Goal: Task Accomplishment & Management: Manage account settings

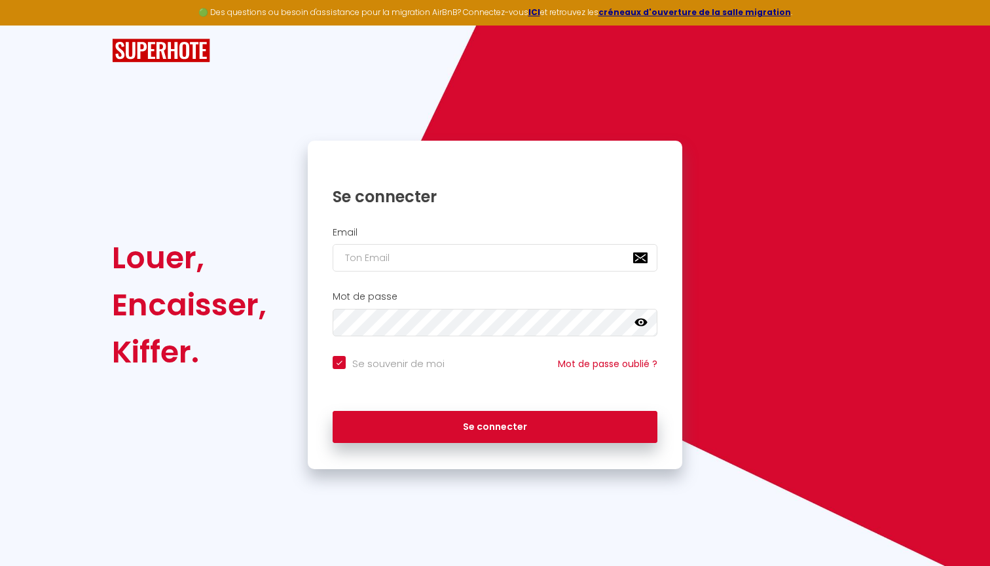
type input "[EMAIL_ADDRESS][DOMAIN_NAME]"
checkbox input "true"
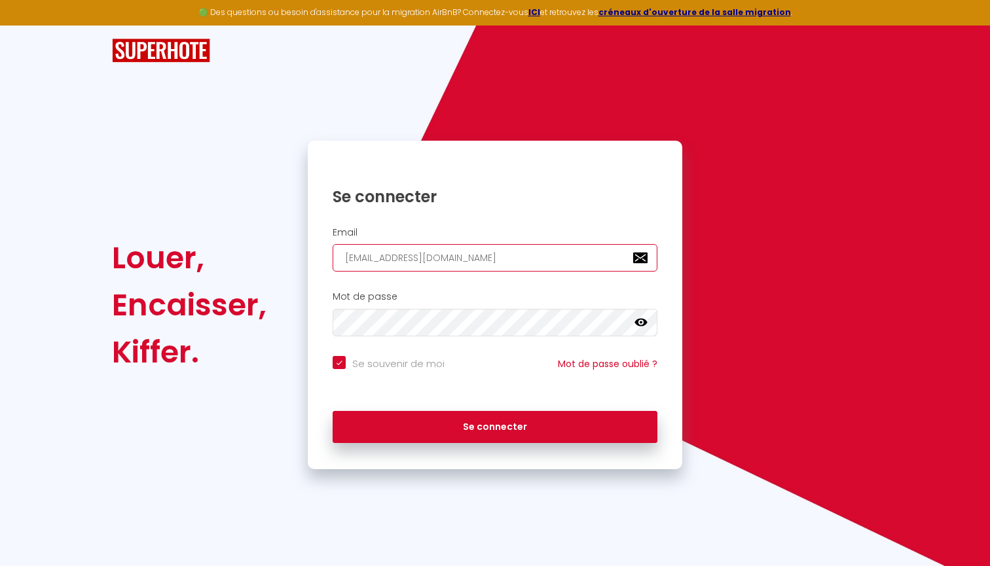
type input "[EMAIL_ADDRESS][DOMAIN_NAME]"
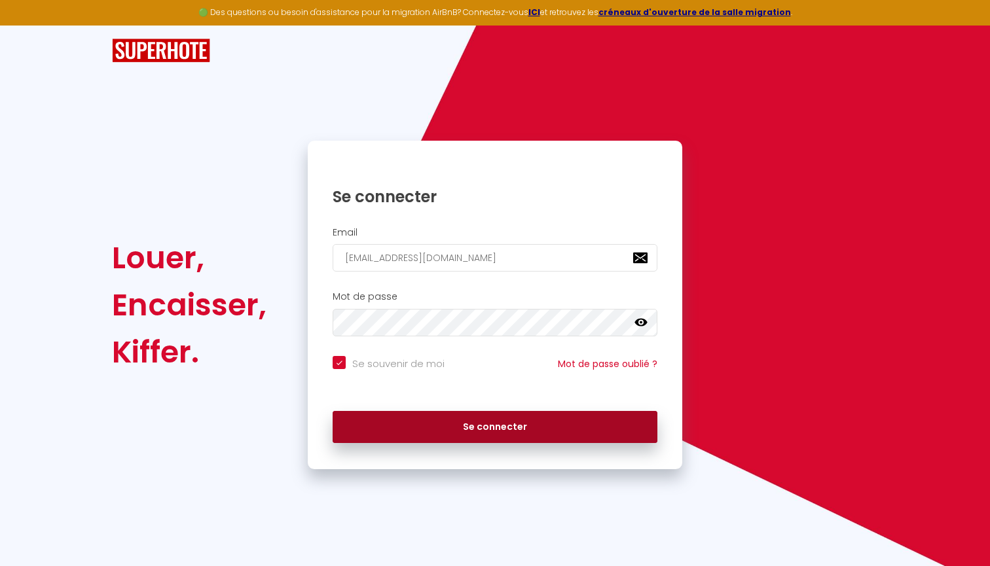
click at [453, 428] on button "Se connecter" at bounding box center [495, 427] width 325 height 33
checkbox input "true"
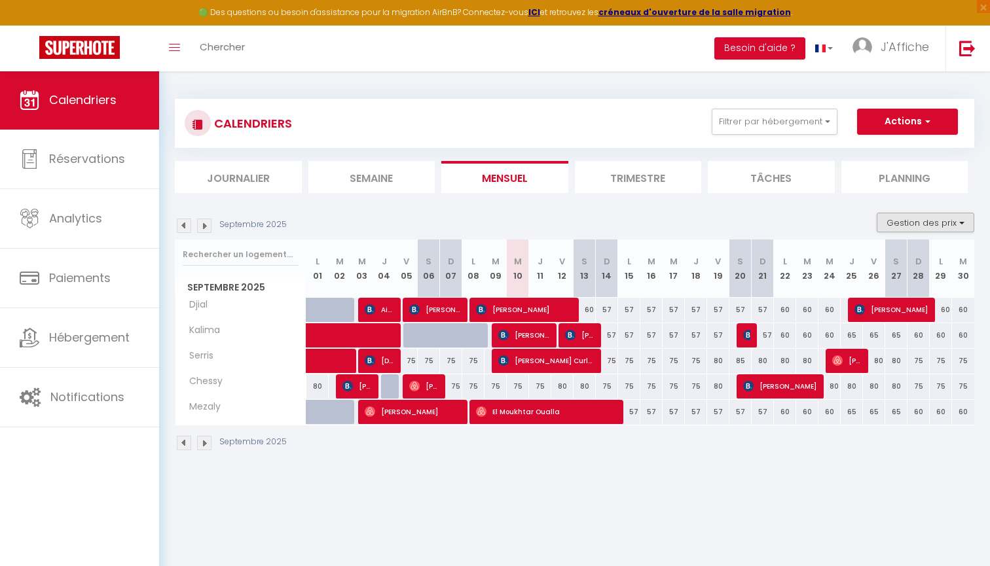
click at [900, 224] on button "Gestion des prix" at bounding box center [926, 223] width 98 height 20
click at [895, 263] on input "Nb Nuits minimum" at bounding box center [915, 263] width 118 height 13
checkbox input "true"
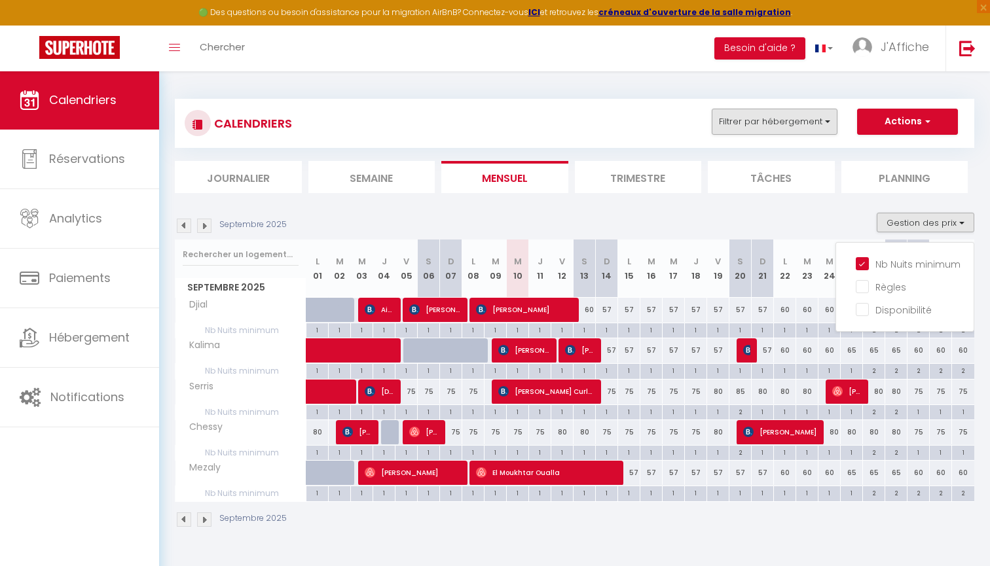
click at [762, 130] on button "Filtrer par hébergement" at bounding box center [775, 122] width 126 height 26
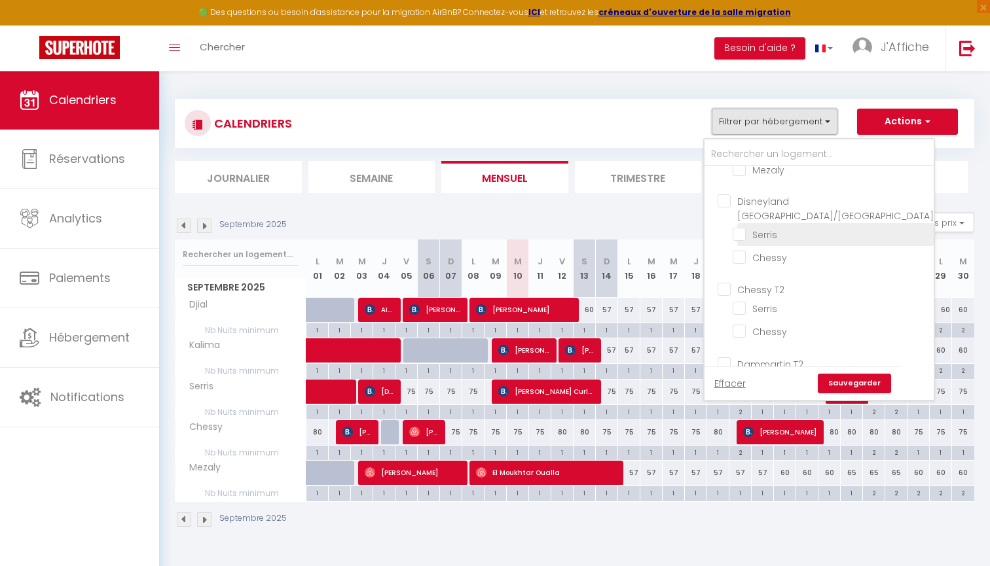
scroll to position [93, 0]
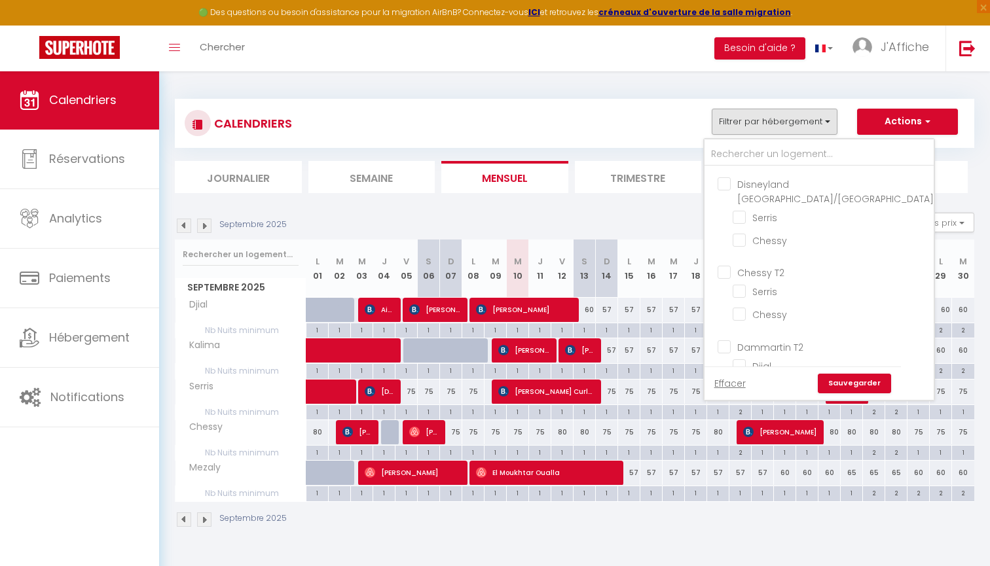
click at [777, 265] on input "Chessy T2" at bounding box center [832, 271] width 229 height 13
checkbox input "true"
checkbox input "false"
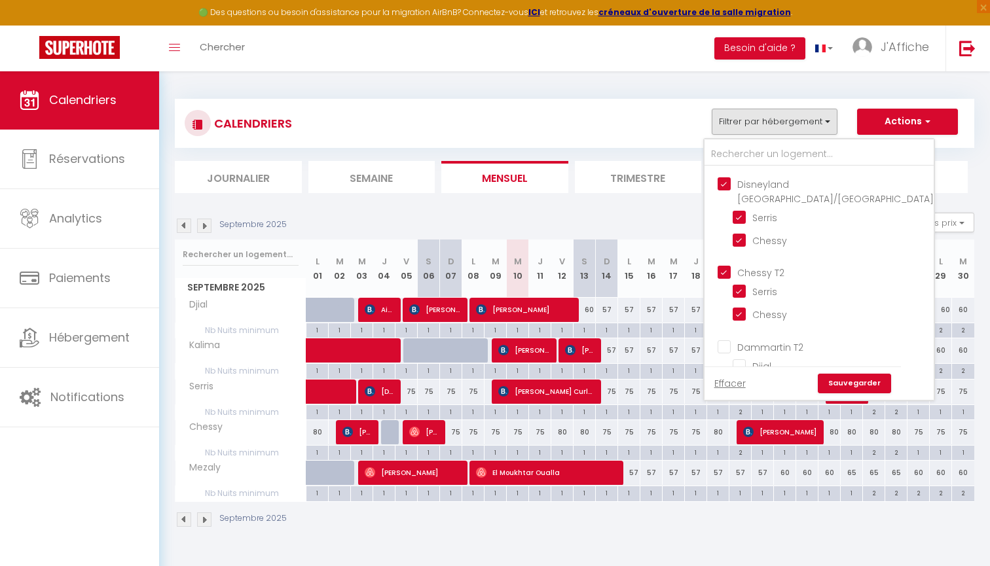
checkbox input "true"
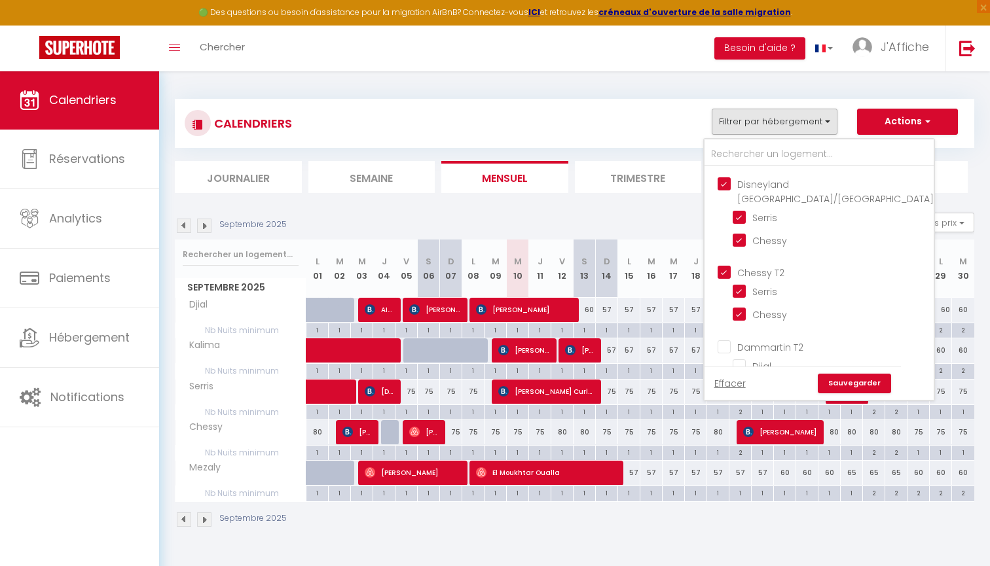
checkbox input "false"
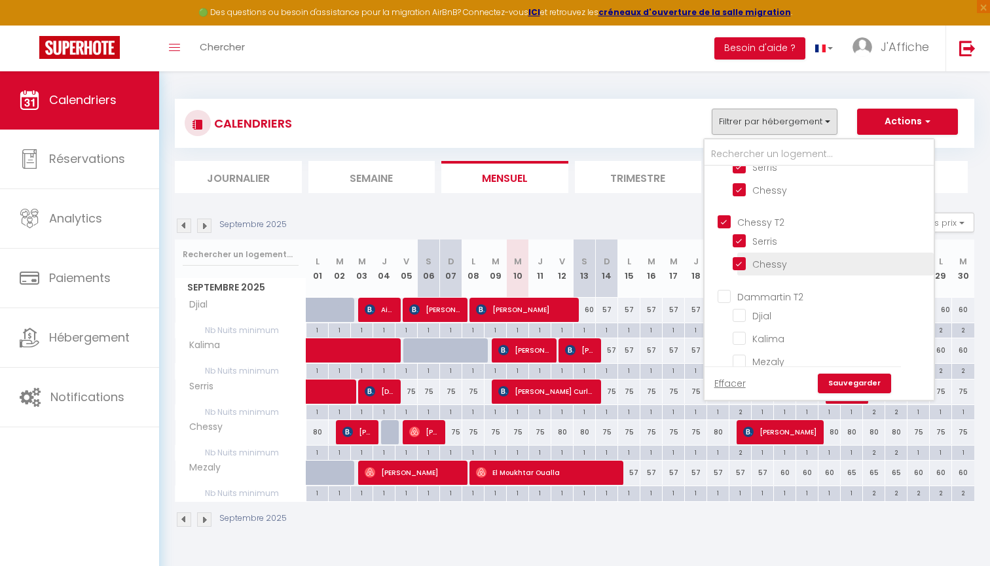
scroll to position [142, 0]
click at [856, 387] on link "Sauvegarder" at bounding box center [854, 384] width 73 height 20
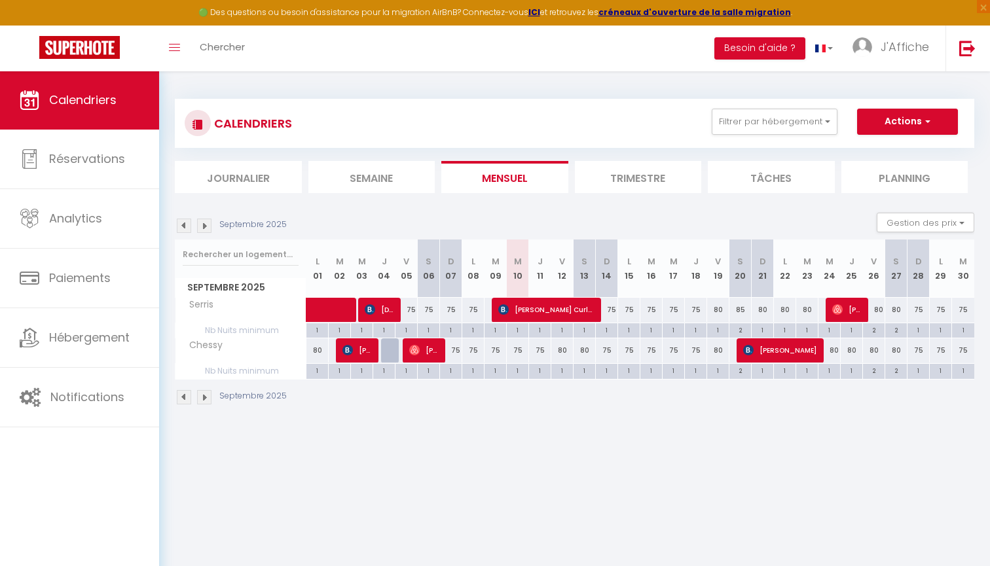
click at [517, 345] on div "75" at bounding box center [518, 351] width 22 height 24
click at [520, 350] on div "75" at bounding box center [518, 351] width 22 height 24
click at [517, 348] on div "75" at bounding box center [518, 351] width 22 height 24
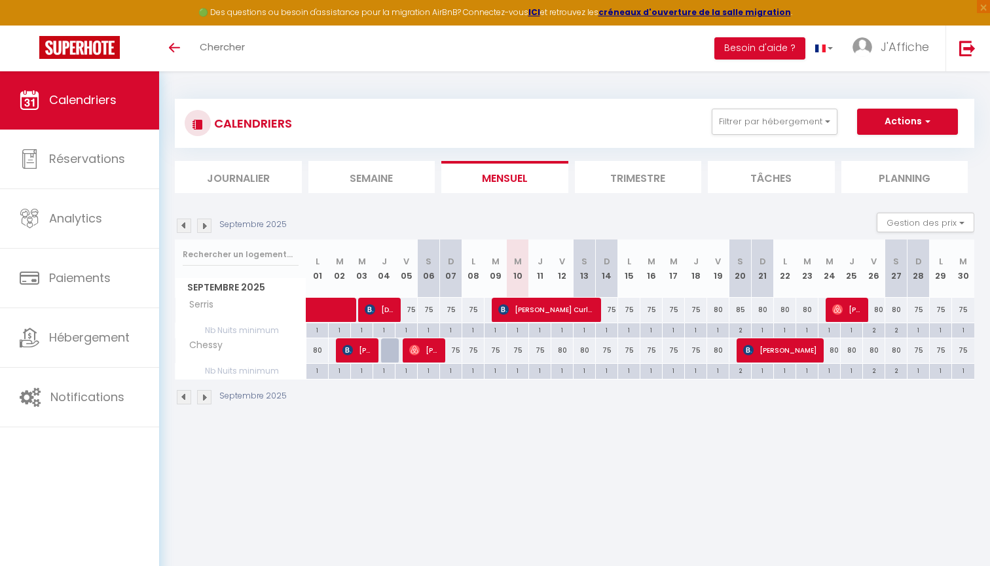
type input "75"
type input "Mer 10 Septembre 2025"
type input "Jeu 11 Septembre 2025"
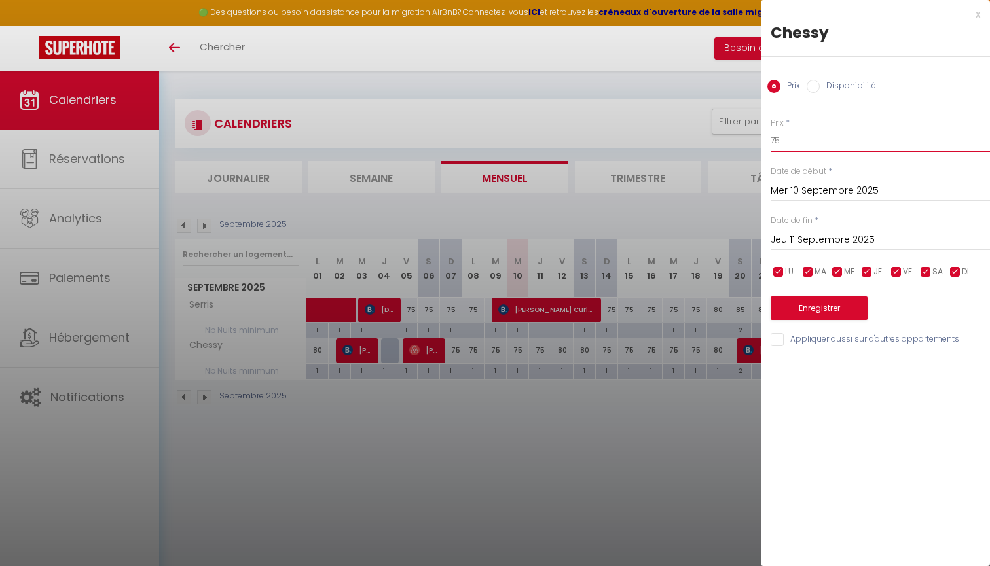
click at [777, 136] on input "75" at bounding box center [880, 141] width 219 height 24
type input "65"
click at [788, 236] on input "Jeu 11 Septembre 2025" at bounding box center [880, 240] width 219 height 17
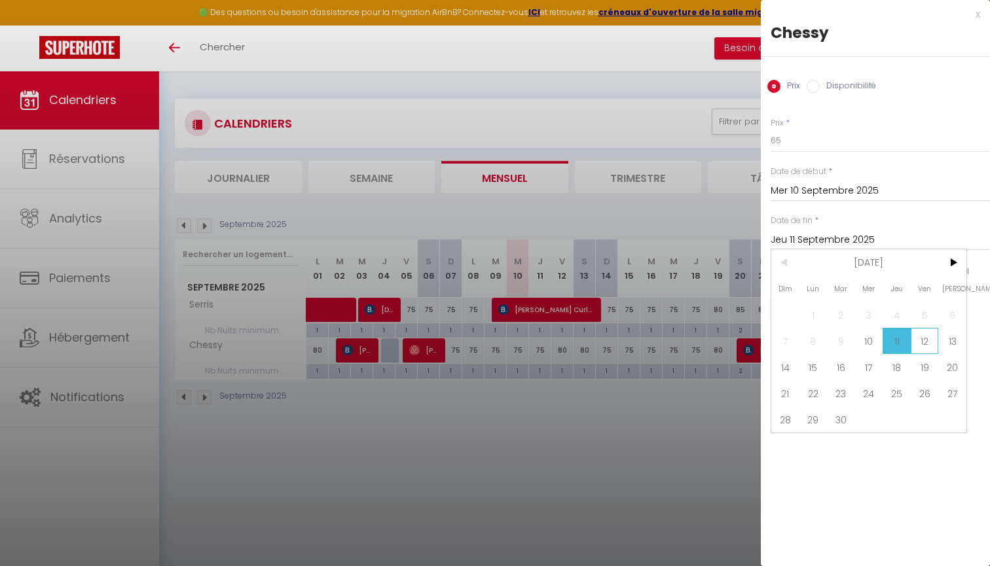
click at [927, 333] on span "12" at bounding box center [925, 341] width 28 height 26
type input "Ven 12 Septembre 2025"
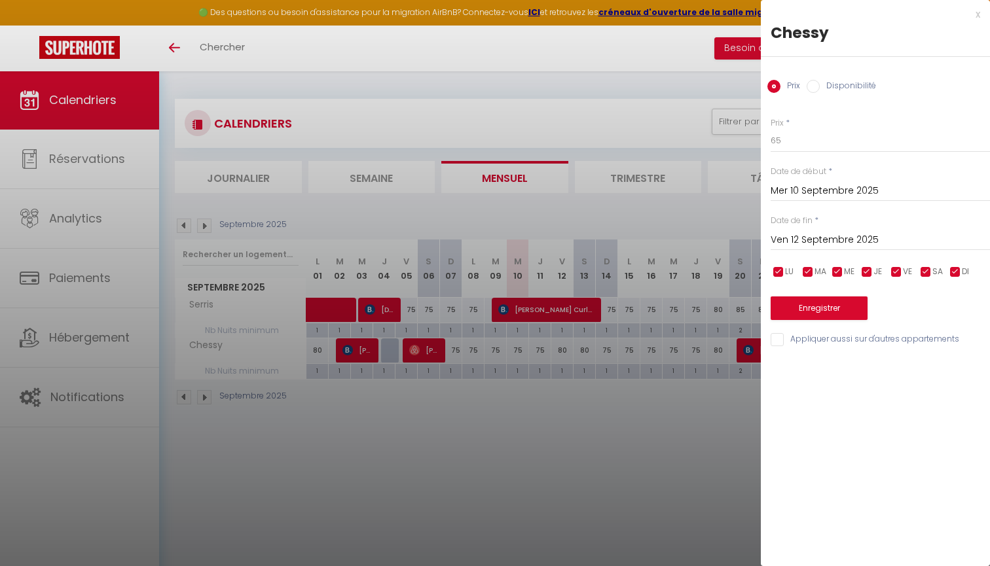
click at [855, 303] on button "Enregistrer" at bounding box center [819, 309] width 97 height 24
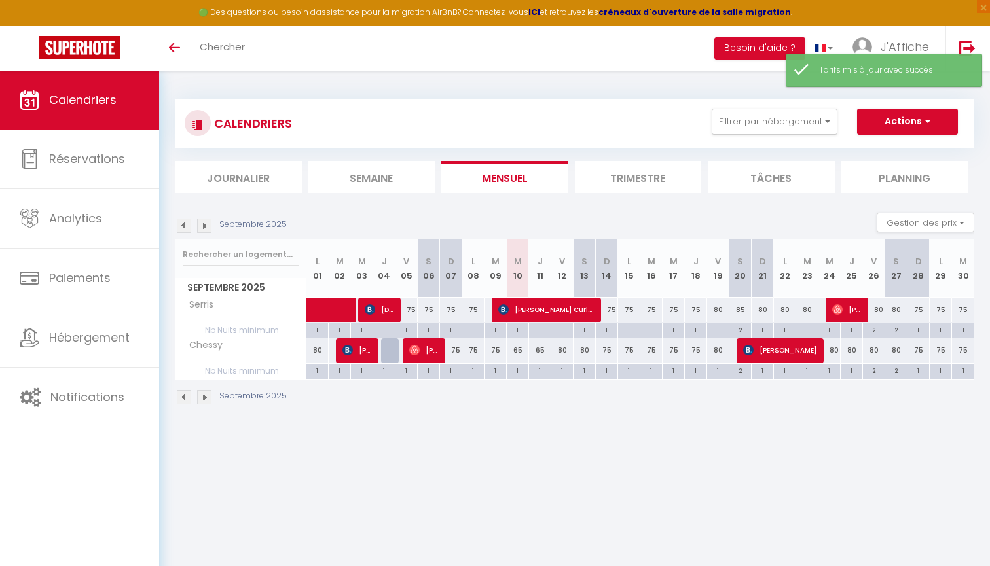
click at [562, 351] on div "80" at bounding box center [562, 351] width 22 height 24
type input "80"
type input "Ven 12 Septembre 2025"
type input "Sam 13 Septembre 2025"
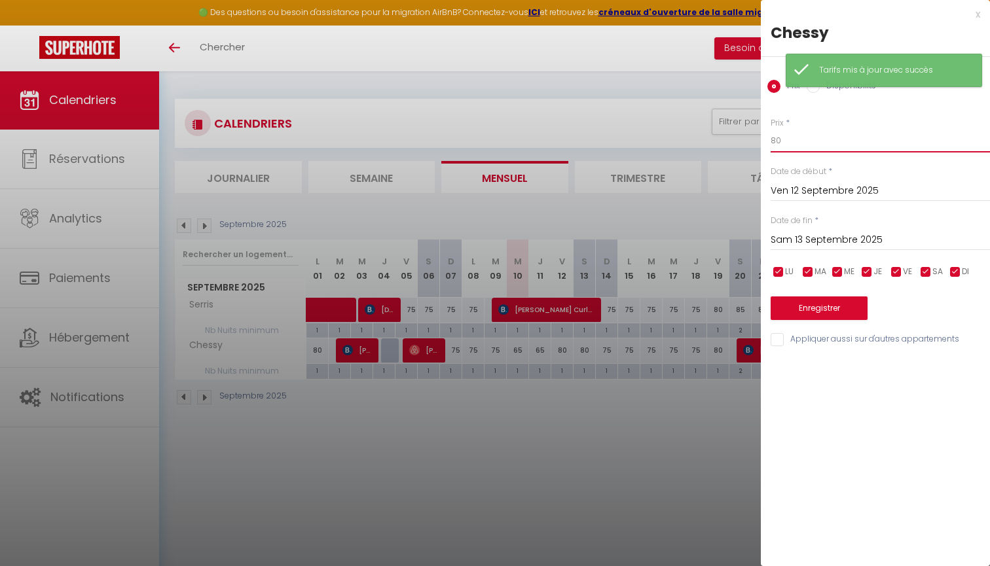
drag, startPoint x: 783, startPoint y: 139, endPoint x: 688, endPoint y: 139, distance: 95.6
click at [688, 139] on body "🟢 Des questions ou besoin d'assistance pour la migration AirBnB? Connectez-vous…" at bounding box center [495, 354] width 990 height 566
type input "70"
click at [800, 249] on div "Prix * 70 Statut * Disponible Indisponible Date de début * Ven 12 Septembre 202…" at bounding box center [875, 225] width 229 height 248
click at [805, 240] on input "Sam 13 Septembre 2025" at bounding box center [880, 240] width 219 height 17
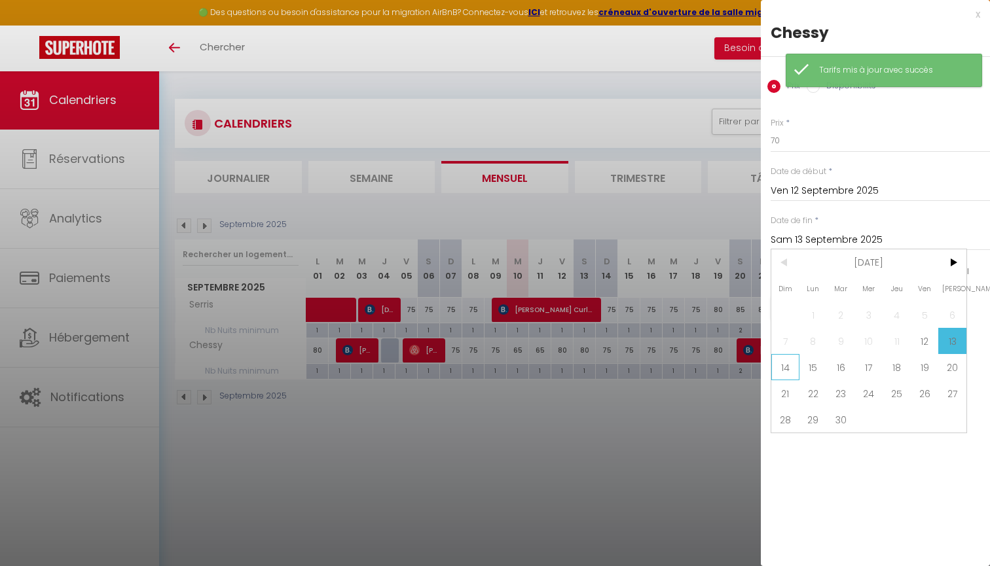
click at [785, 358] on span "14" at bounding box center [785, 367] width 28 height 26
type input "Dim 14 Septembre 2025"
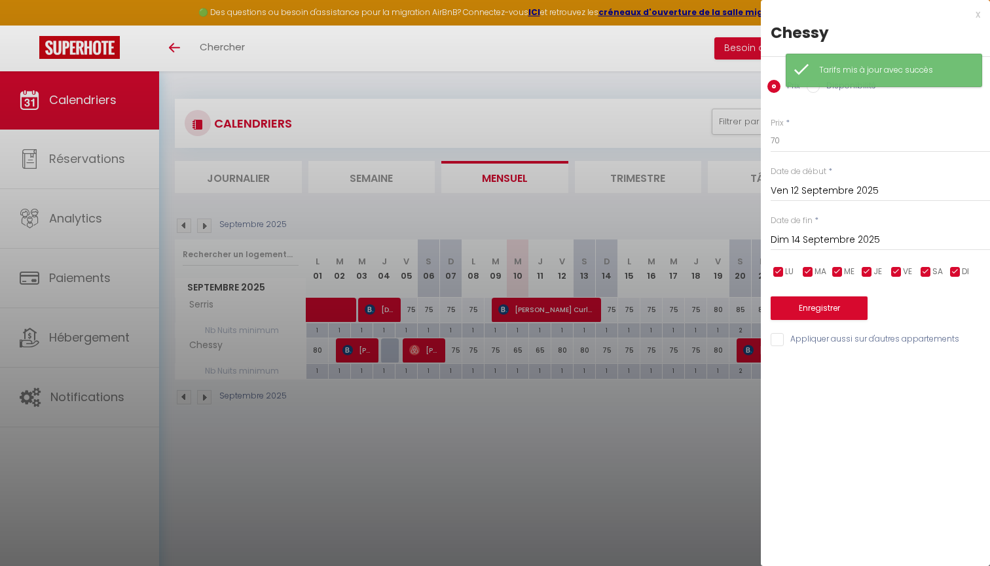
click at [793, 297] on button "Enregistrer" at bounding box center [819, 309] width 97 height 24
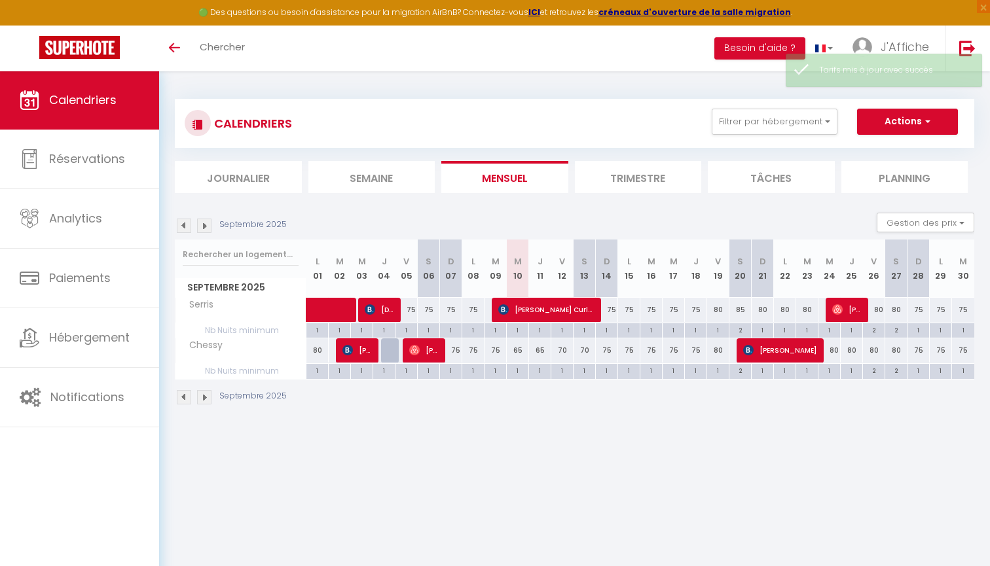
click at [610, 350] on div "75" at bounding box center [607, 351] width 22 height 24
type input "75"
type input "Dim 14 Septembre 2025"
type input "Lun 15 Septembre 2025"
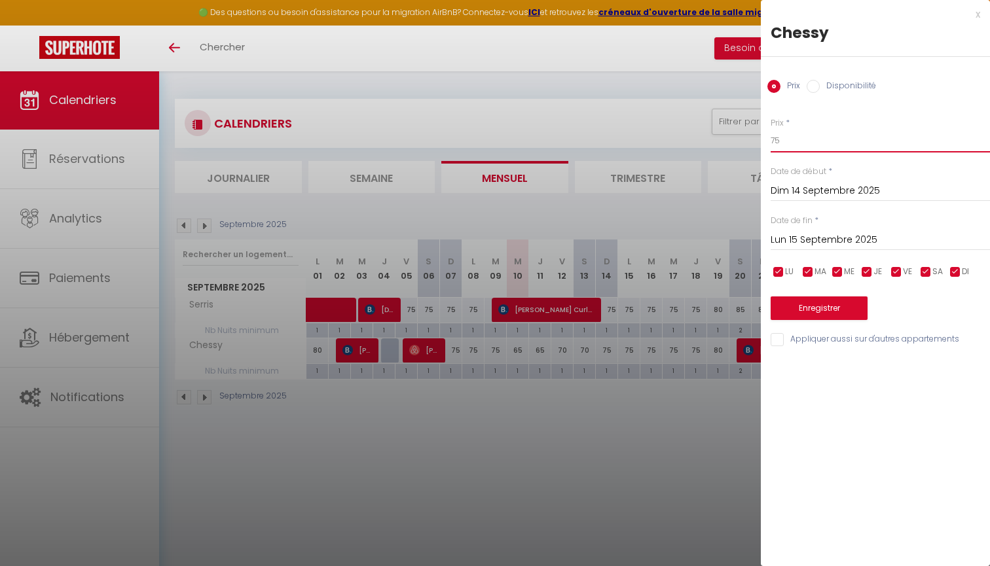
click at [774, 136] on input "75" at bounding box center [880, 141] width 219 height 24
type input "65"
click at [798, 249] on div "Prix * 65 Statut * Disponible Indisponible Date de début * Dim 14 Septembre 202…" at bounding box center [875, 225] width 229 height 248
click at [806, 244] on input "Lun 15 Septembre 2025" at bounding box center [880, 240] width 219 height 17
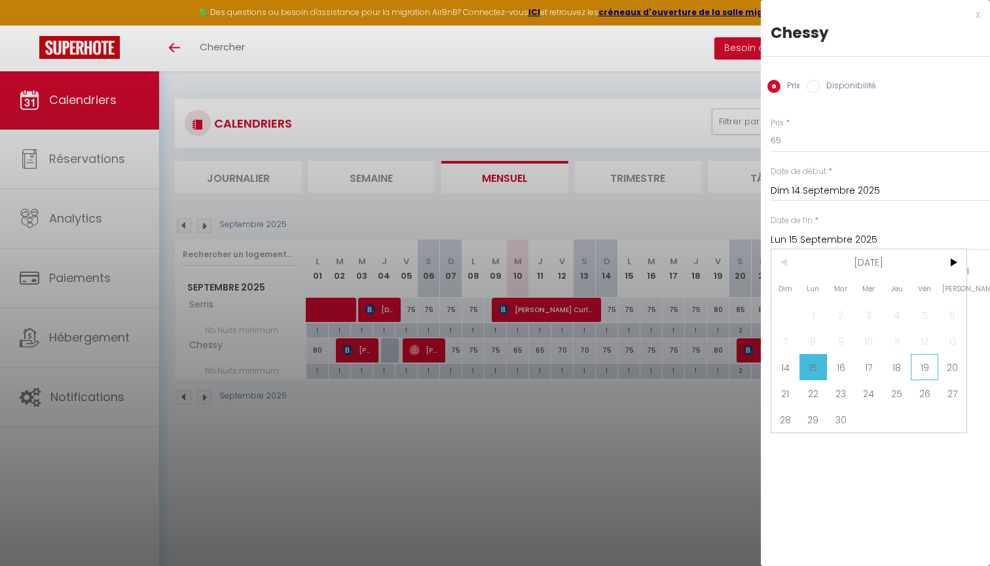
click at [930, 358] on span "19" at bounding box center [925, 367] width 28 height 26
type input "Ven 19 Septembre 2025"
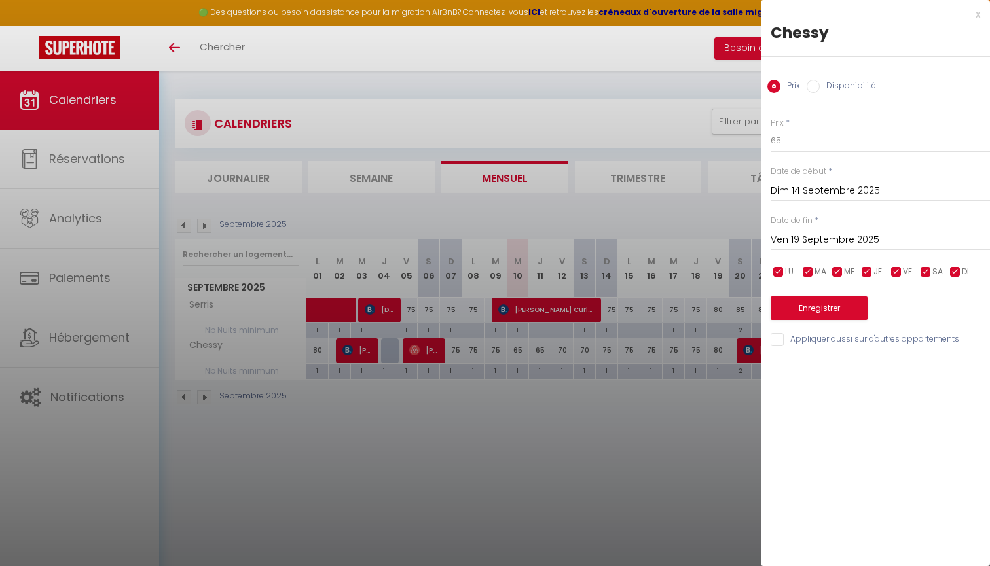
click at [830, 346] on div "x Chessy Prix Disponibilité Prix * 65 Statut * Disponible Indisponible Date de …" at bounding box center [875, 180] width 229 height 361
click at [839, 339] on input "Appliquer aussi sur d'autres appartements" at bounding box center [880, 339] width 219 height 13
checkbox input "true"
click at [836, 315] on button "Enregistrer" at bounding box center [819, 309] width 97 height 24
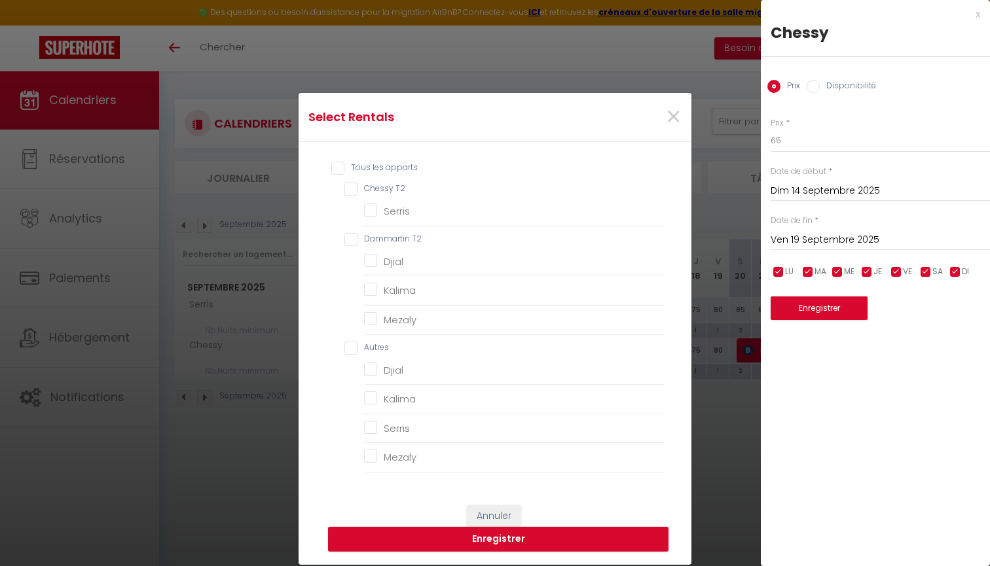
click at [391, 185] on T2 "Chessy T2" at bounding box center [504, 189] width 321 height 13
checkbox T2 "true"
checkbox input "true"
checkbox T2 "false"
checkbox input "false"
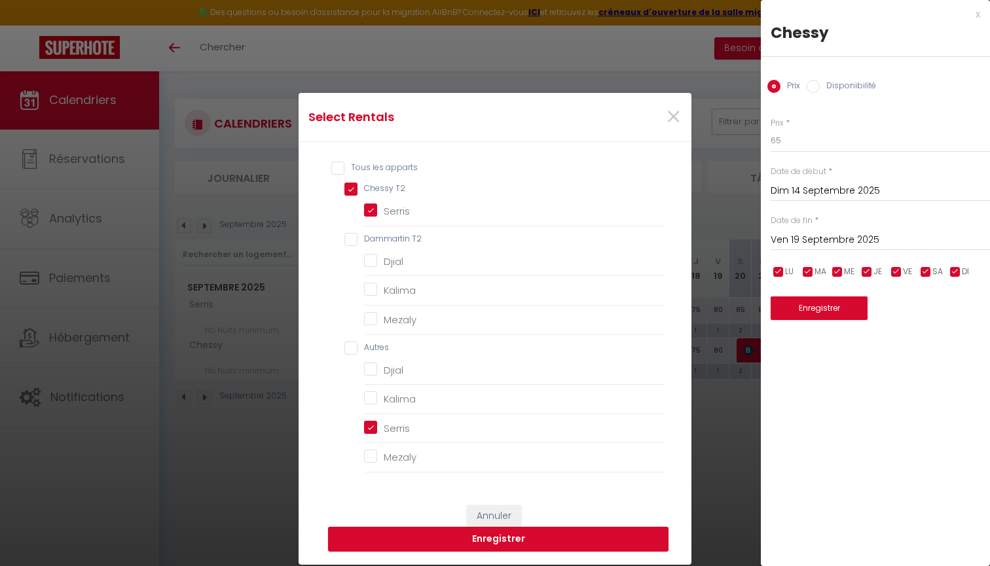
checkbox input "false"
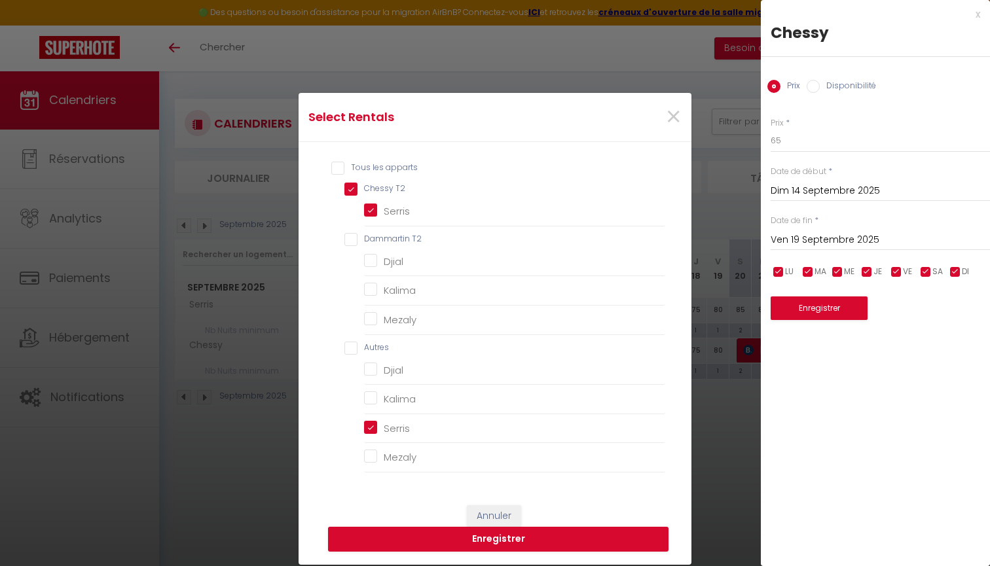
checkbox input "true"
checkbox input "false"
click at [542, 542] on button "Enregistrer" at bounding box center [498, 539] width 340 height 25
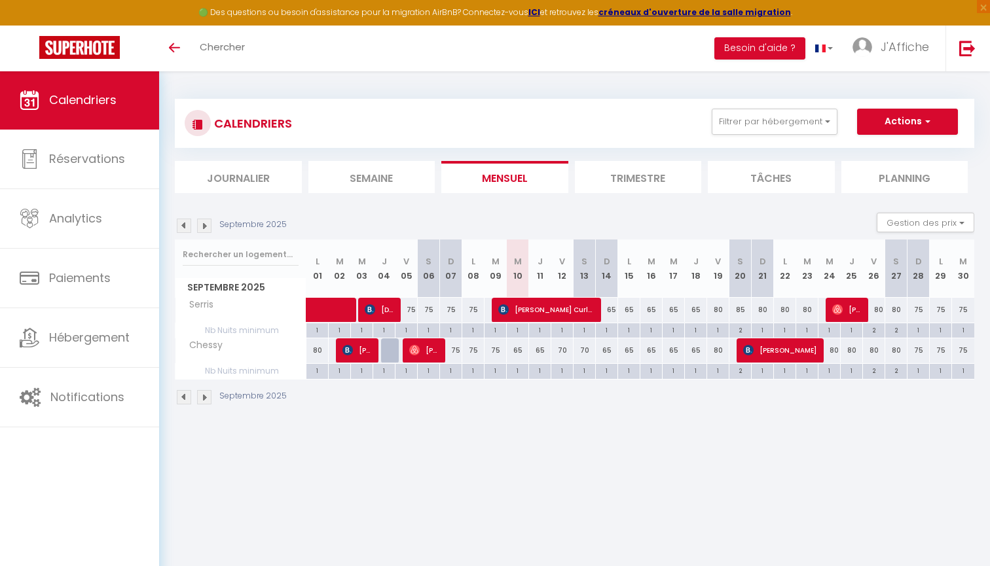
click at [720, 311] on div "80" at bounding box center [718, 310] width 22 height 24
type input "80"
type input "Ven 19 Septembre 2025"
type input "Sam 20 Septembre 2025"
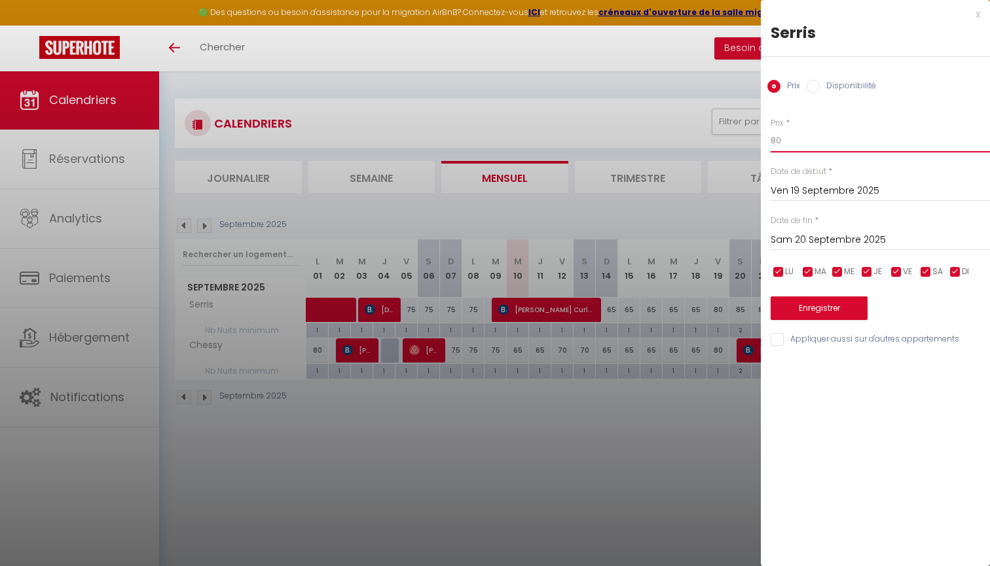
click at [795, 137] on input "80" at bounding box center [880, 141] width 219 height 24
type input "8"
type input "75"
click at [793, 232] on input "Sam 20 Septembre 2025" at bounding box center [880, 240] width 219 height 17
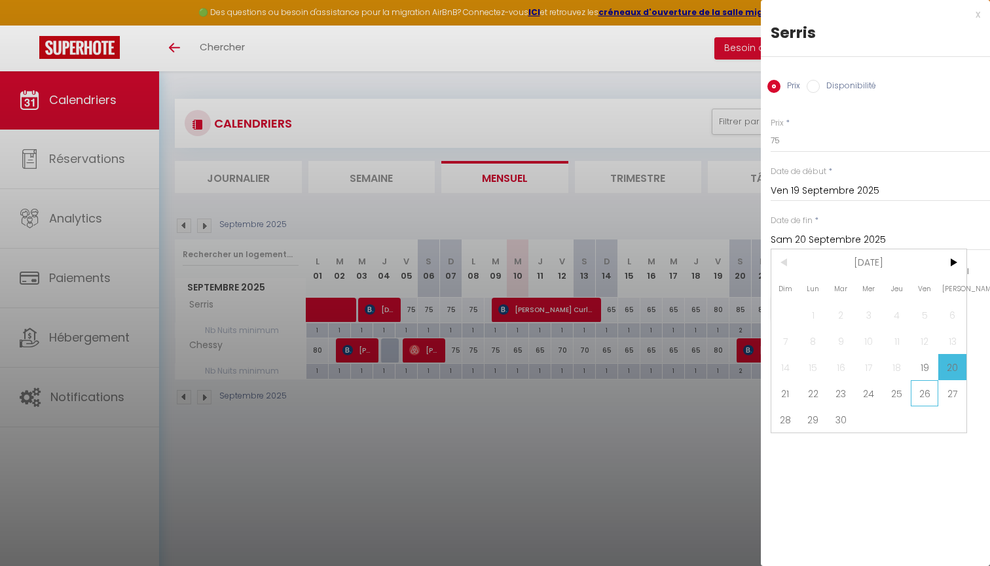
click at [926, 388] on span "26" at bounding box center [925, 393] width 28 height 26
type input "Ven 26 Septembre 2025"
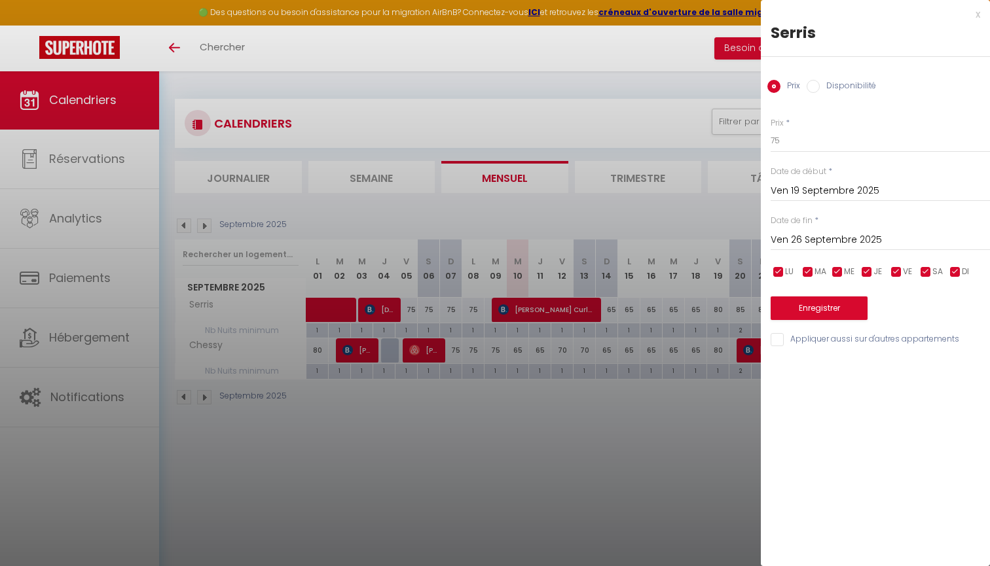
click at [834, 333] on input "Appliquer aussi sur d'autres appartements" at bounding box center [880, 339] width 219 height 13
checkbox input "true"
click at [836, 306] on button "Enregistrer" at bounding box center [819, 309] width 97 height 24
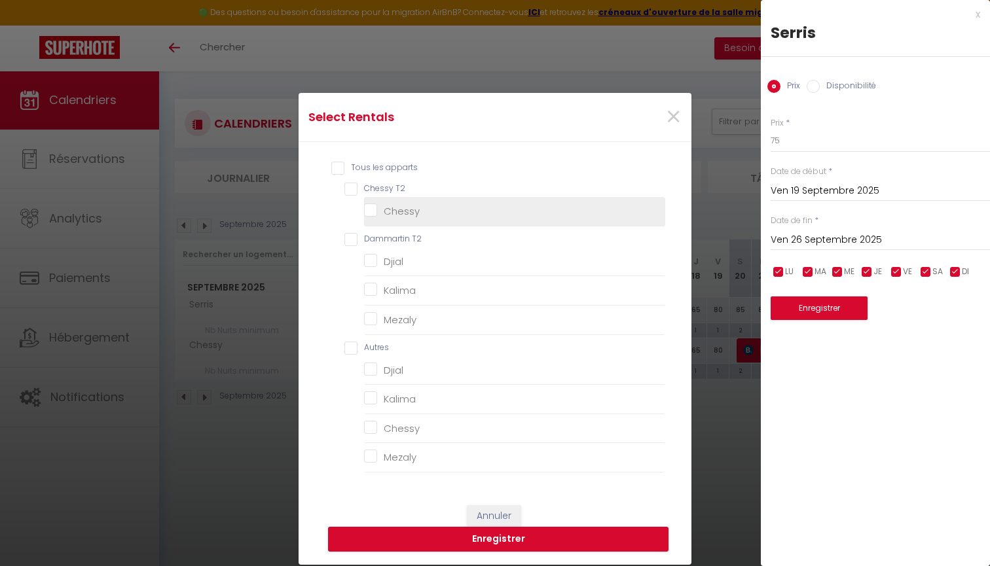
click at [397, 214] on input "Chessy" at bounding box center [514, 211] width 301 height 13
checkbox input "true"
checkbox T2 "true"
checkbox input "false"
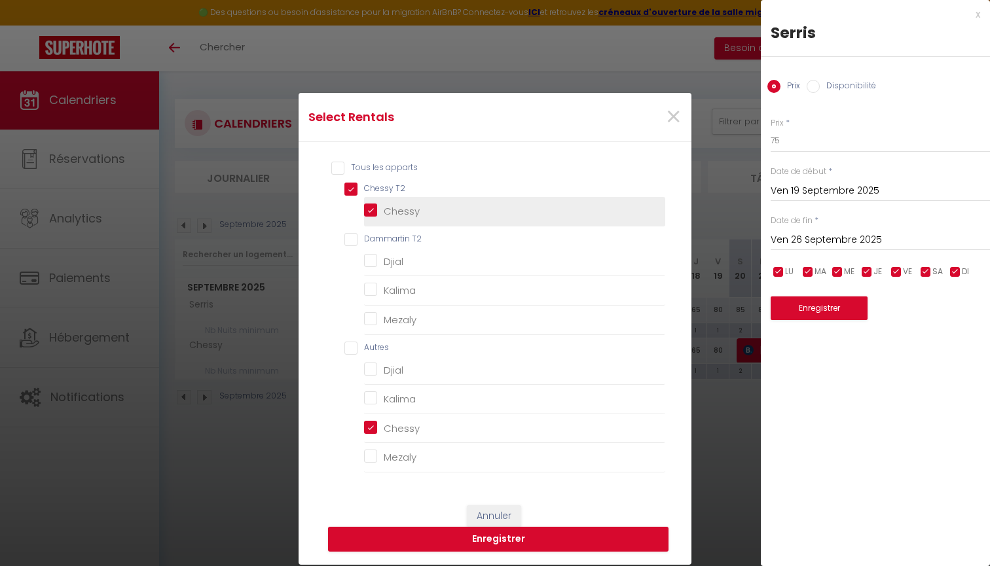
checkbox input "false"
checkbox input "true"
checkbox input "false"
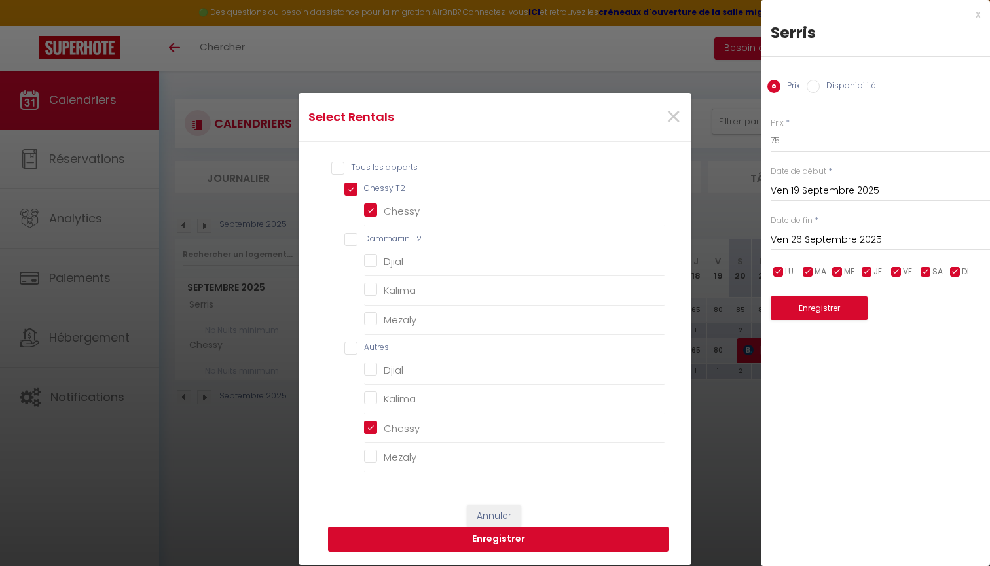
click at [521, 538] on button "Enregistrer" at bounding box center [498, 539] width 340 height 25
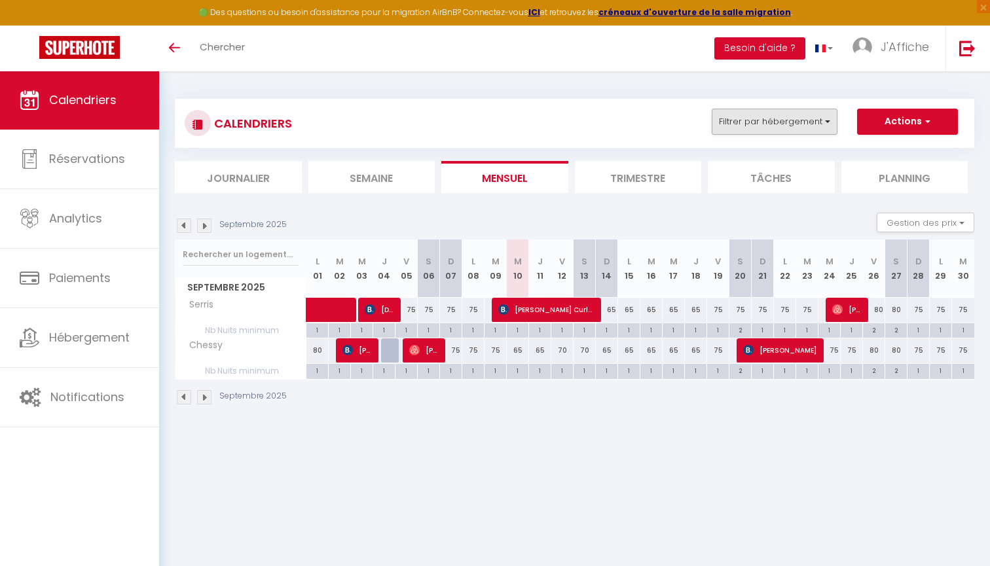
click at [801, 127] on button "Filtrer par hébergement" at bounding box center [775, 122] width 126 height 26
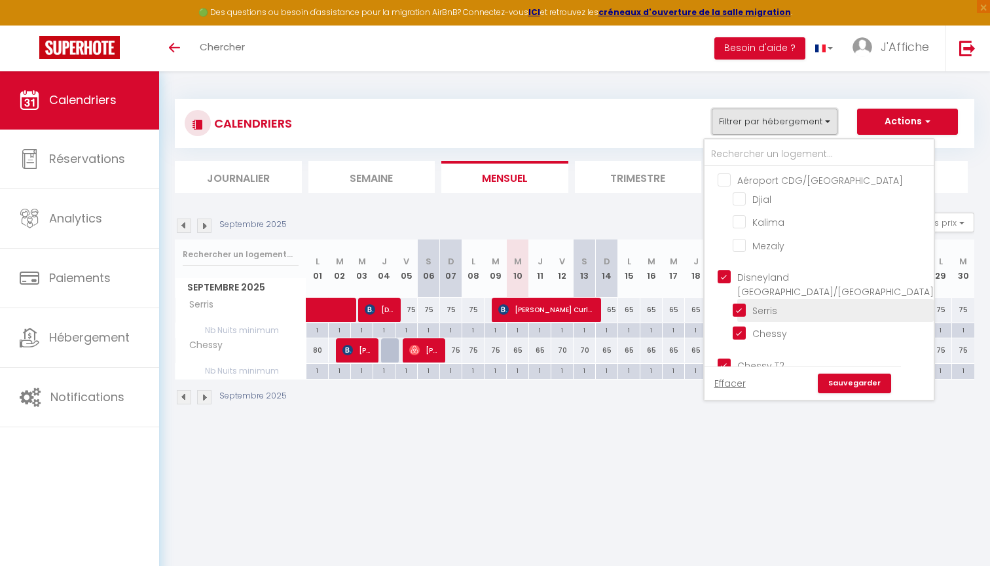
scroll to position [131, 0]
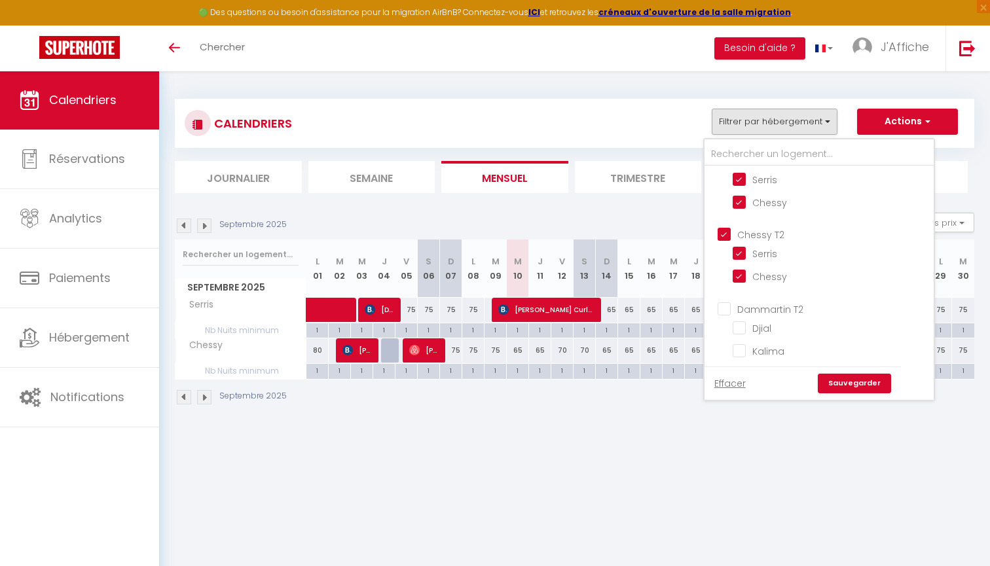
click at [773, 229] on span "Chessy T2" at bounding box center [760, 235] width 47 height 13
click at [773, 227] on input "Chessy T2" at bounding box center [832, 233] width 229 height 13
checkbox input "false"
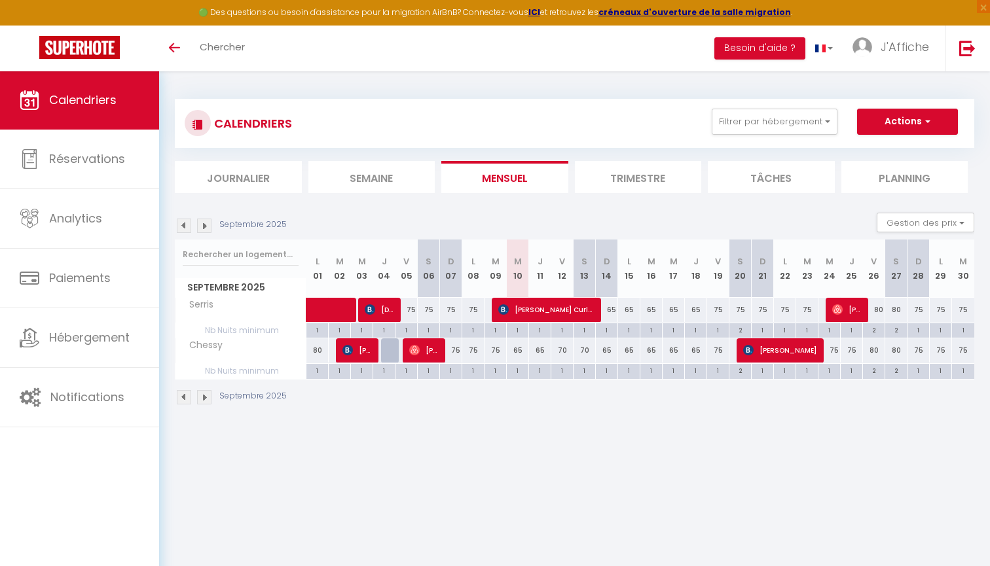
checkbox input "false"
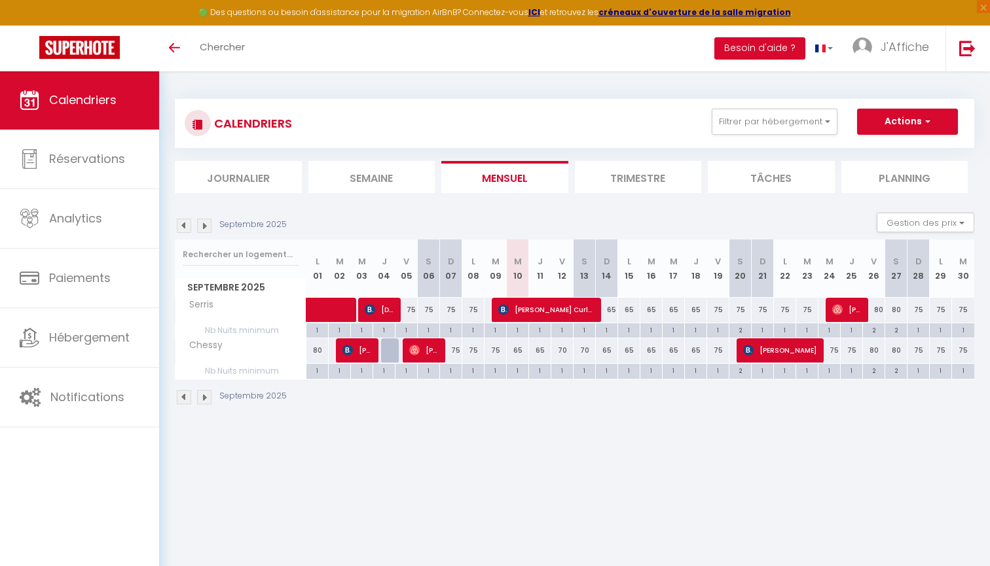
checkbox input "false"
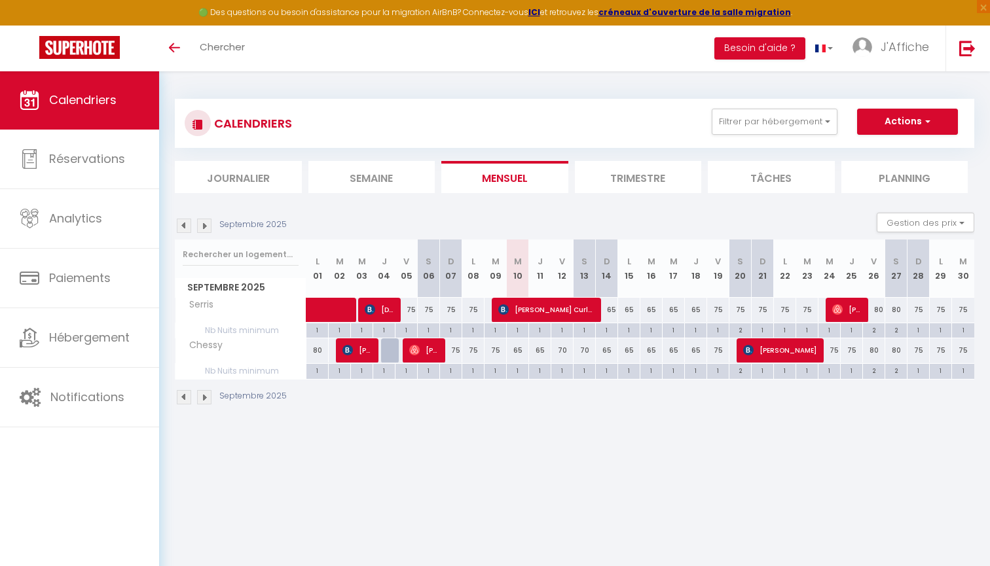
checkbox input "false"
click at [792, 122] on button "Filtrer par hébergement" at bounding box center [775, 122] width 126 height 26
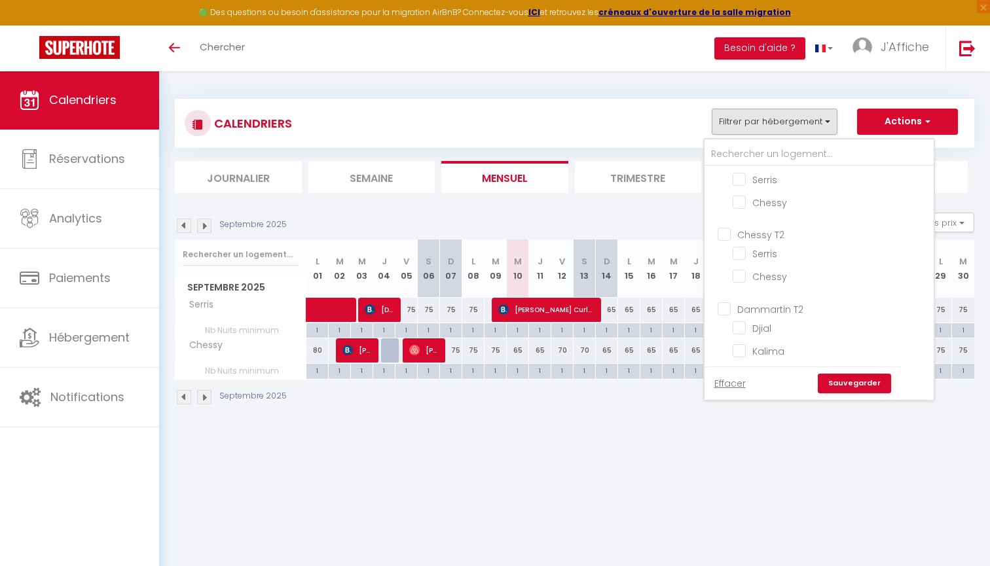
click at [761, 301] on input "Dammartin T2" at bounding box center [832, 307] width 229 height 13
checkbox input "true"
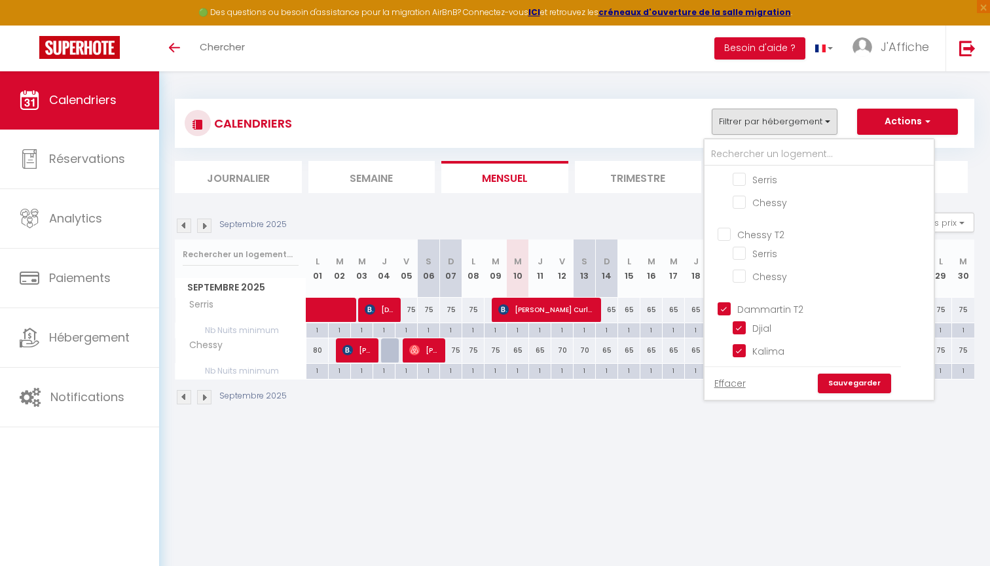
checkbox input "true"
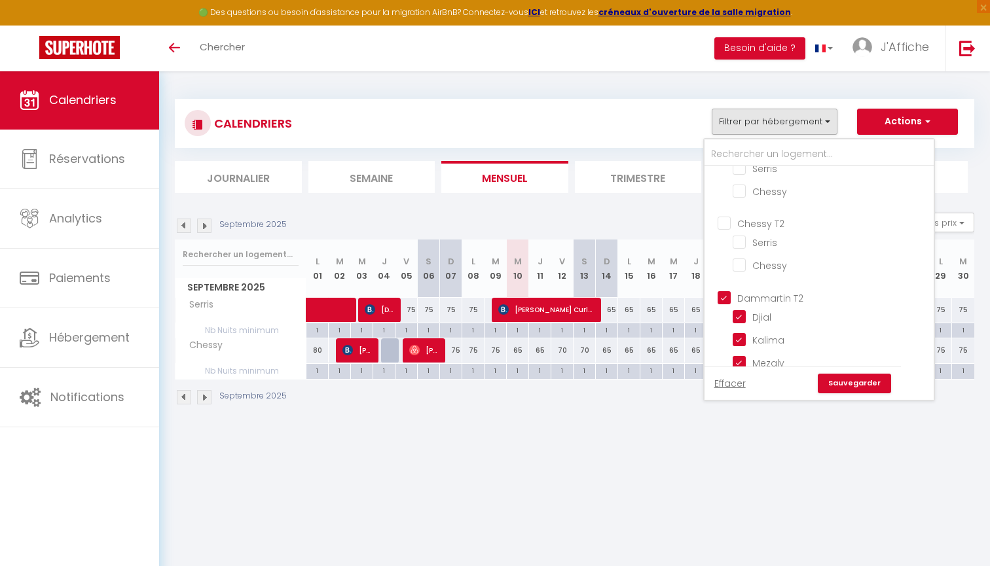
click at [844, 380] on link "Sauvegarder" at bounding box center [854, 384] width 73 height 20
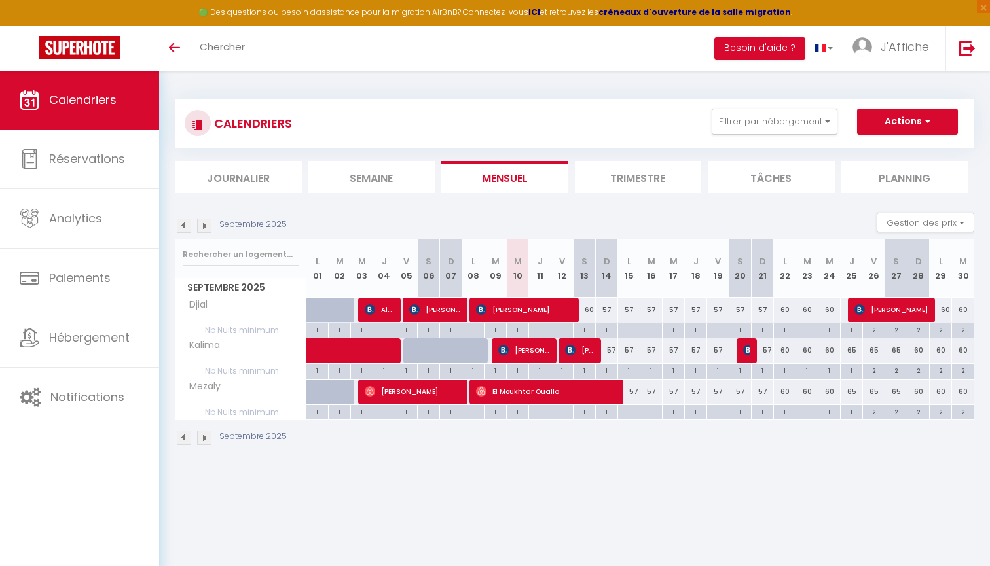
scroll to position [0, 0]
click at [561, 388] on span "El Moukhtar Oualla" at bounding box center [546, 391] width 141 height 25
select select "OK"
select select "0"
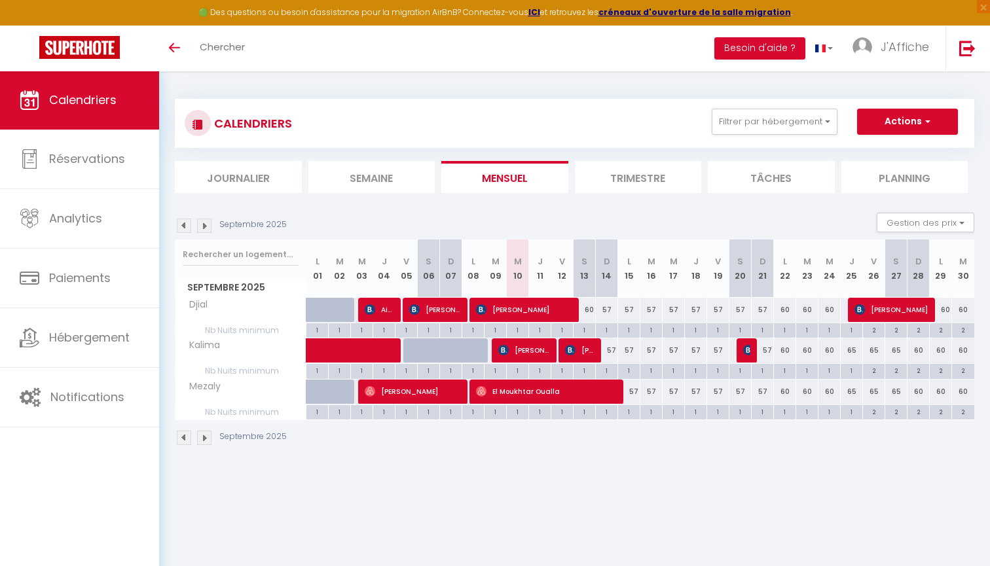
select select "0"
select select "1"
select select
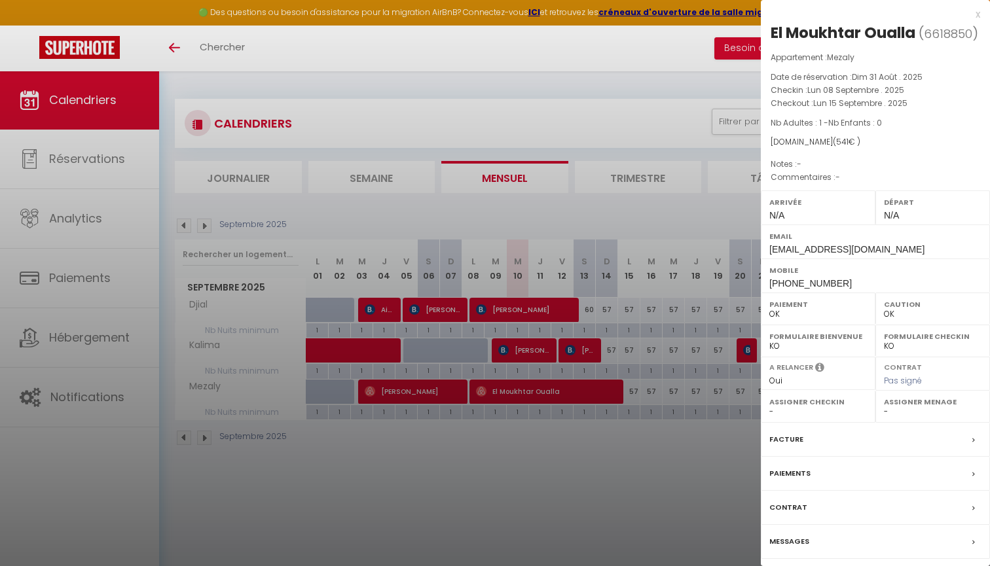
click at [495, 457] on div at bounding box center [495, 283] width 990 height 566
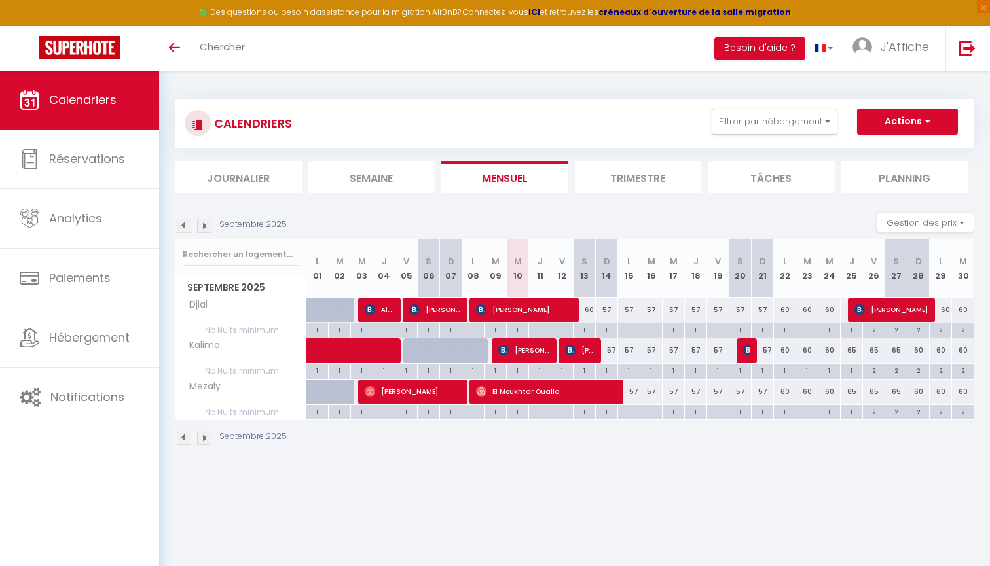
click at [501, 300] on span "[PERSON_NAME]" at bounding box center [524, 309] width 96 height 25
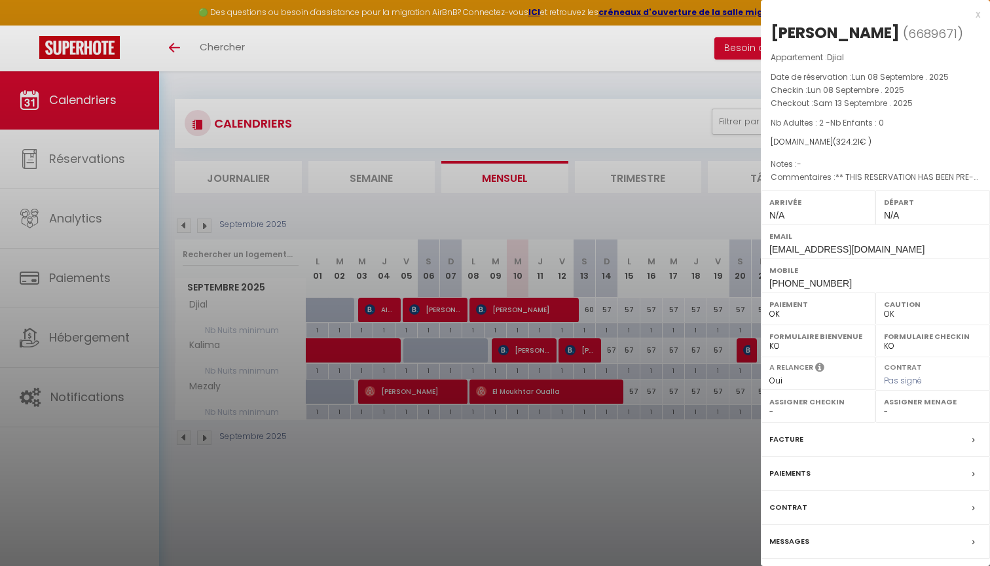
click at [517, 361] on div at bounding box center [495, 283] width 990 height 566
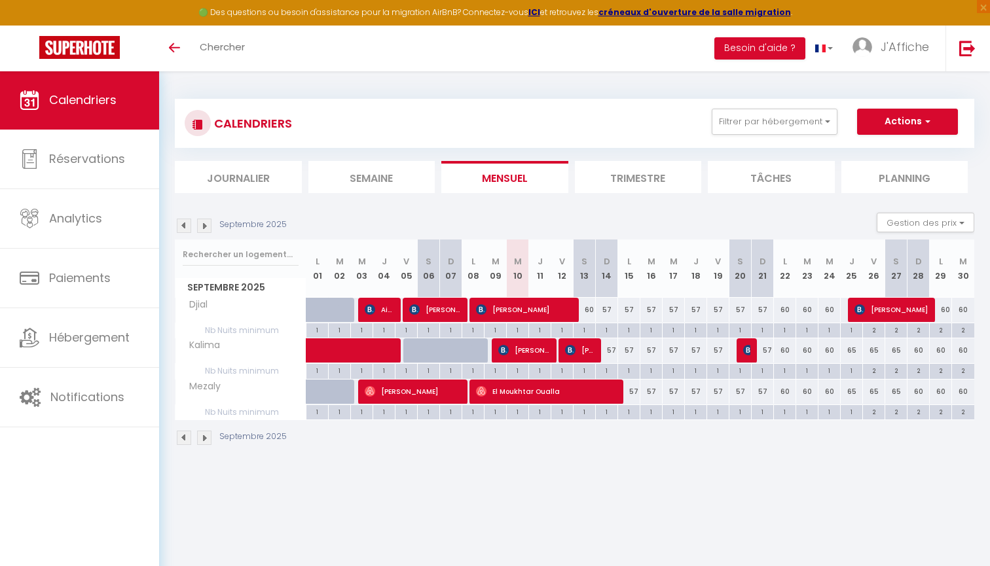
click at [876, 306] on span "[PERSON_NAME]" at bounding box center [892, 309] width 74 height 25
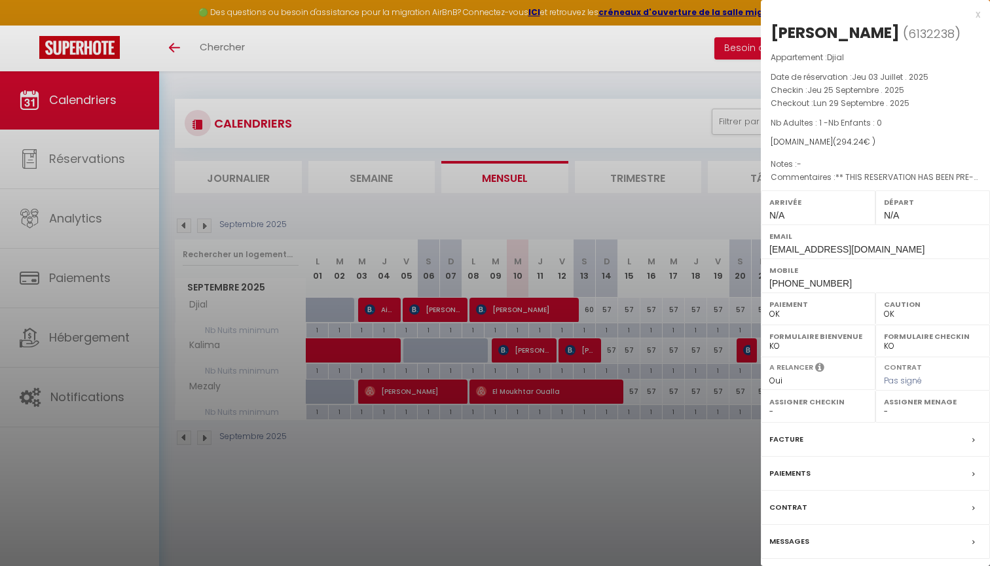
click at [716, 413] on div at bounding box center [495, 283] width 990 height 566
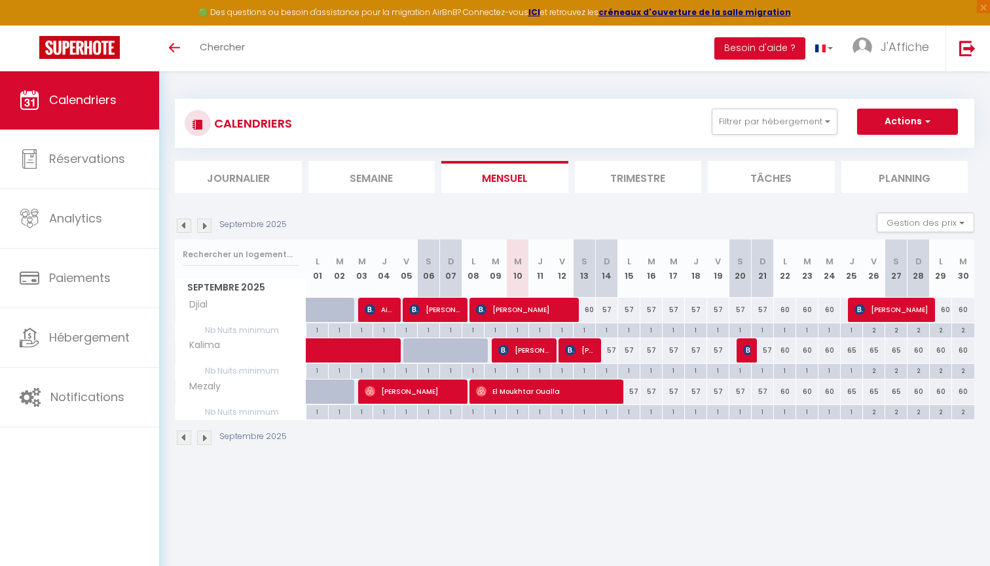
click at [611, 167] on li "Trimestre" at bounding box center [638, 177] width 127 height 32
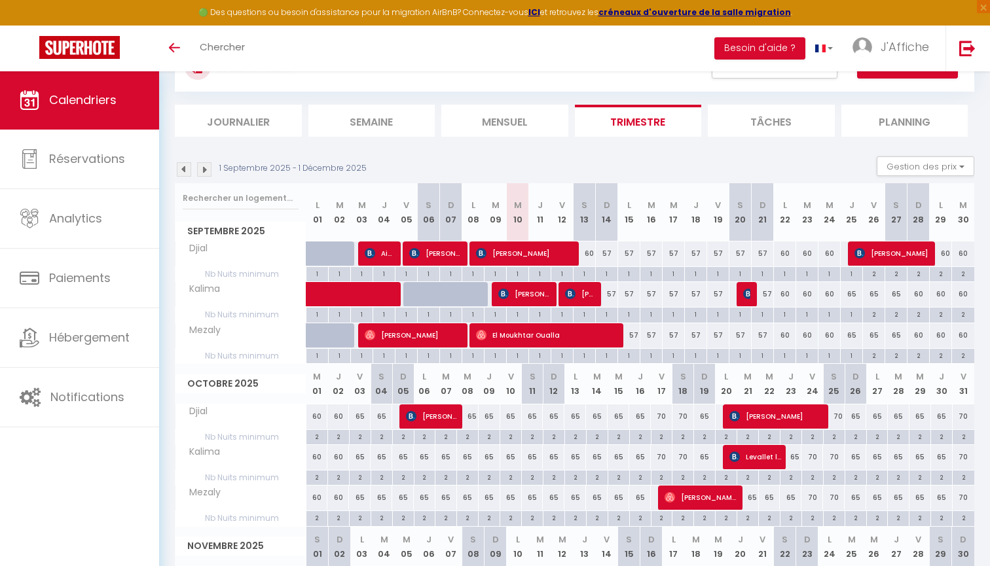
scroll to position [84, 0]
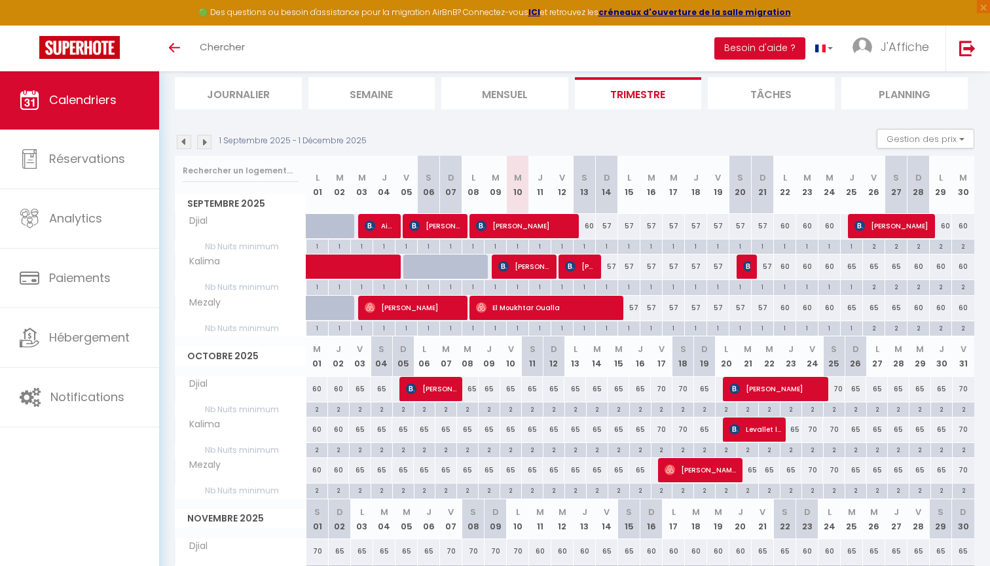
click at [607, 224] on div "57" at bounding box center [607, 226] width 22 height 24
type input "57"
type input "Dim 14 Septembre 2025"
type input "Lun 15 Septembre 2025"
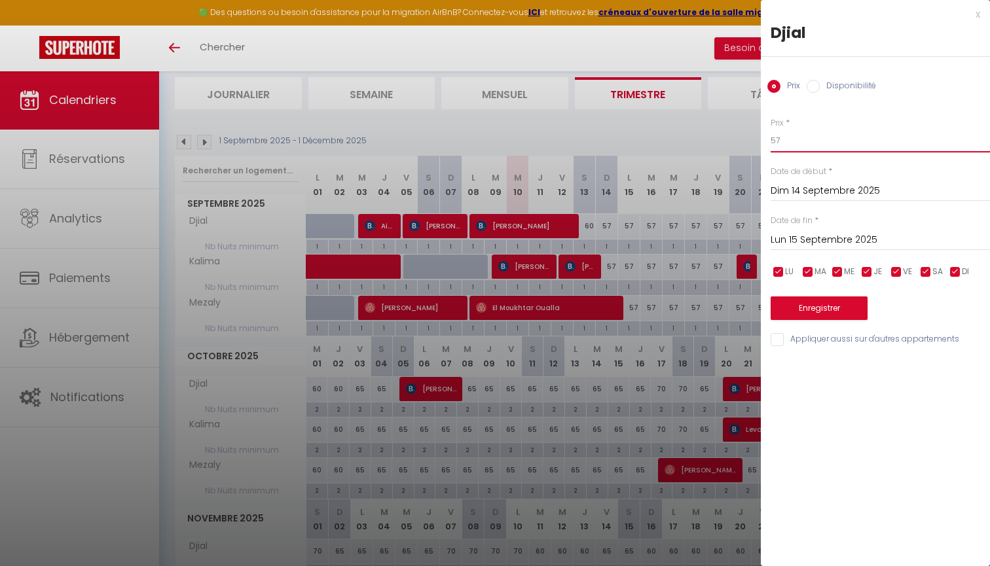
click at [787, 140] on input "57" at bounding box center [880, 141] width 219 height 24
type input "54"
click at [859, 246] on input "Lun 15 Septembre 2025" at bounding box center [880, 240] width 219 height 17
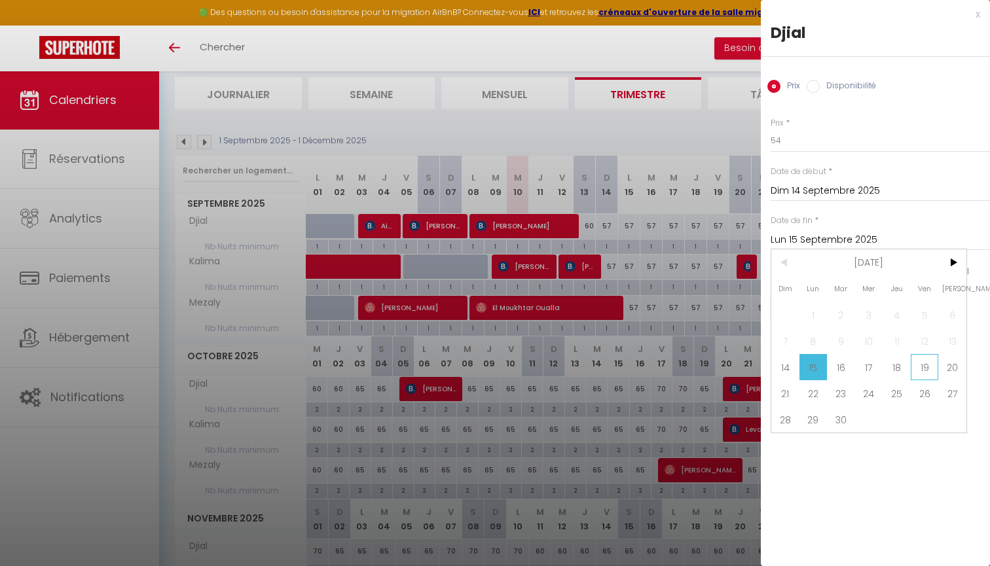
click at [921, 362] on span "19" at bounding box center [925, 367] width 28 height 26
type input "Ven 19 Septembre 2025"
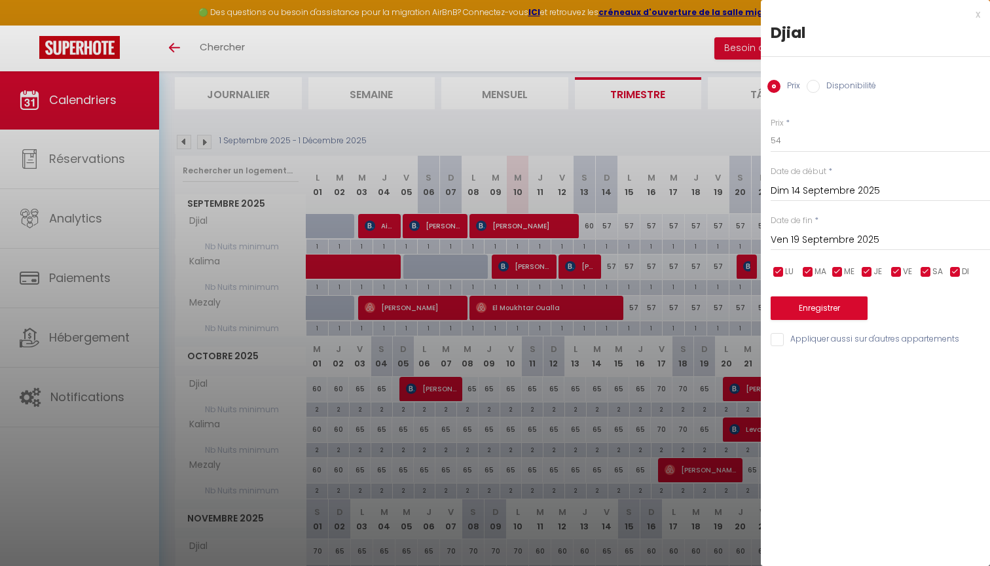
click at [819, 347] on div "x Djial Prix Disponibilité Prix * 54 Statut * Disponible Indisponible Date de d…" at bounding box center [875, 180] width 229 height 361
click at [819, 346] on div "x Djial Prix Disponibilité Prix * 54 Statut * Disponible Indisponible Date de d…" at bounding box center [875, 180] width 229 height 361
click at [820, 342] on input "Appliquer aussi sur d'autres appartements" at bounding box center [880, 339] width 219 height 13
checkbox input "true"
click at [834, 313] on button "Enregistrer" at bounding box center [819, 309] width 97 height 24
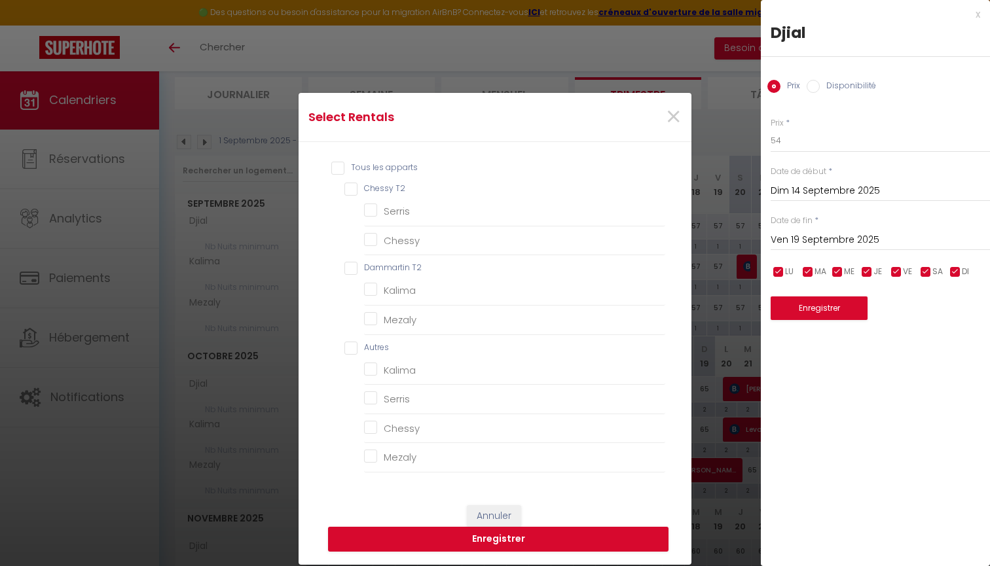
click at [377, 268] on T2 "Dammartin T2" at bounding box center [504, 268] width 321 height 13
checkbox T2 "true"
checkbox T2 "false"
checkbox input "false"
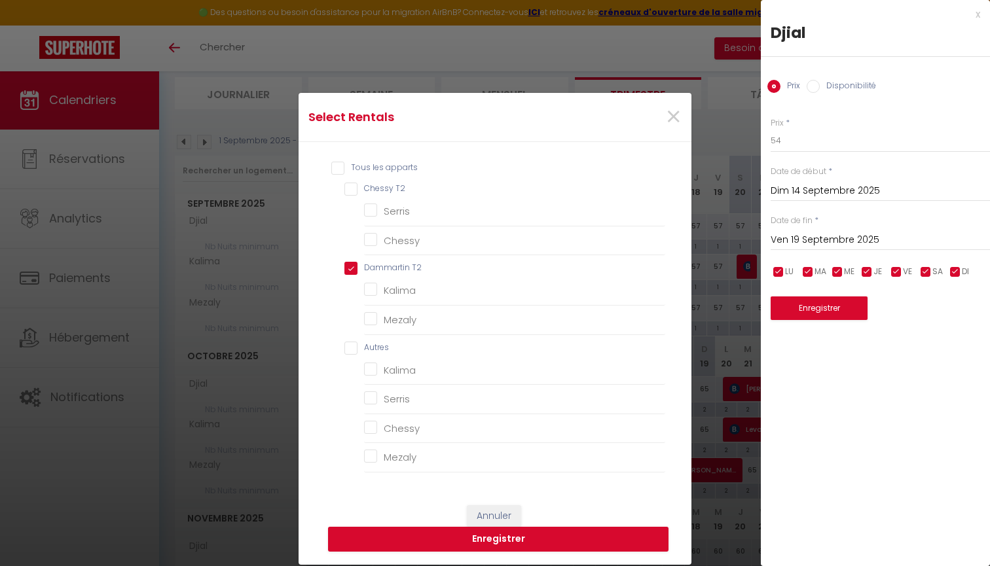
checkbox input "true"
checkbox input "false"
checkbox input "true"
checkbox input "false"
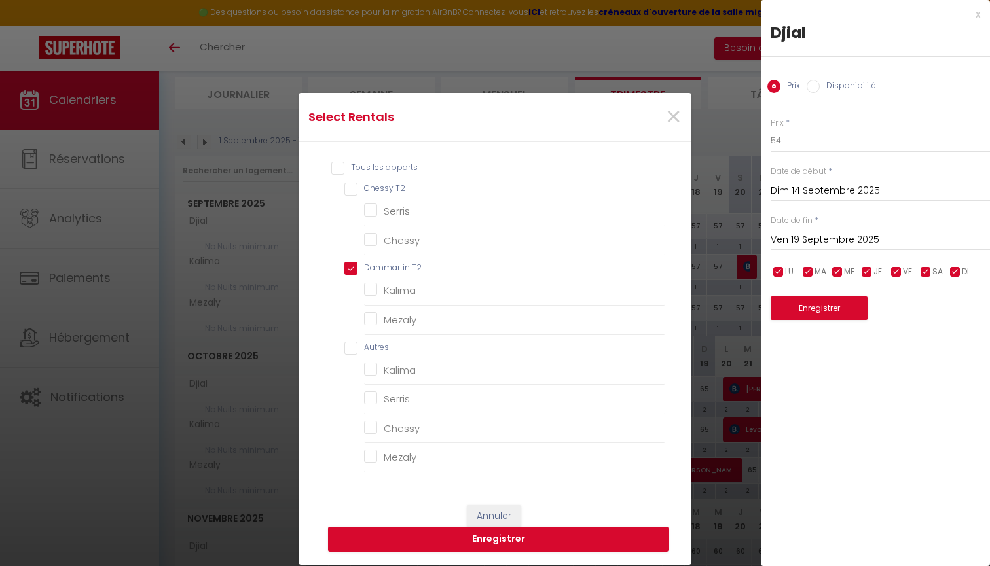
checkbox input "false"
checkbox input "true"
click at [573, 536] on button "Enregistrer" at bounding box center [498, 539] width 340 height 25
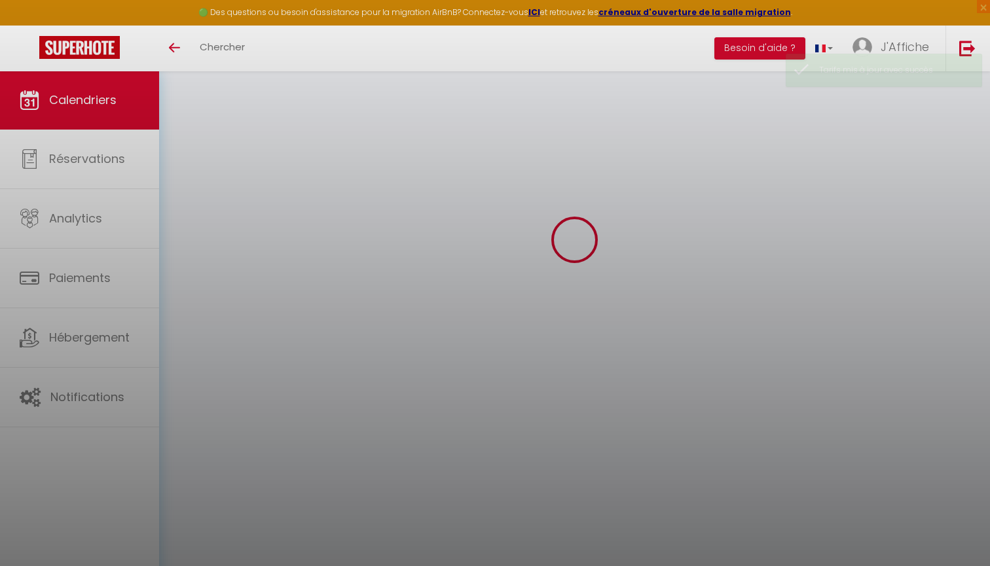
scroll to position [71, 0]
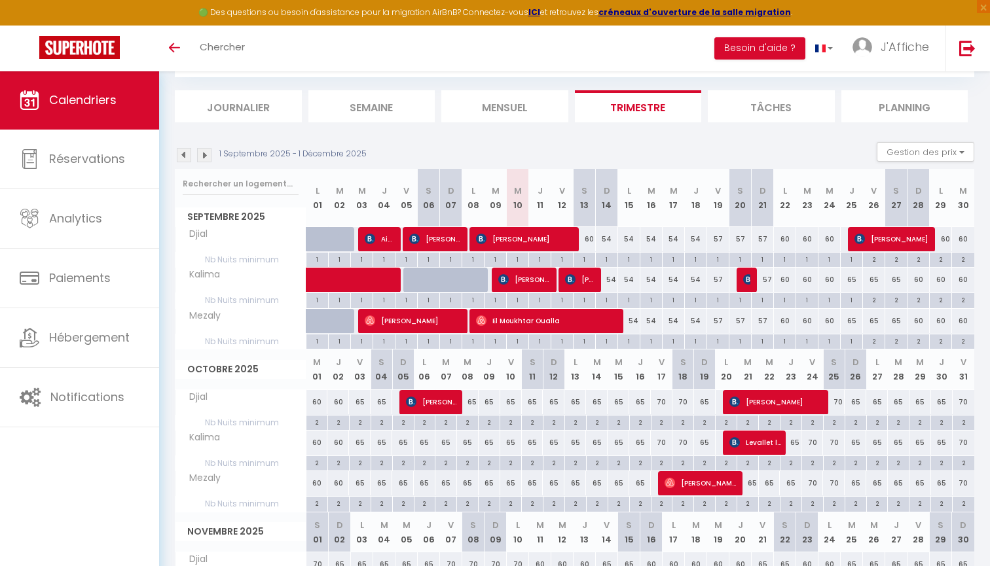
click at [589, 238] on div "60" at bounding box center [585, 239] width 22 height 24
type input "60"
type input "Sam 13 Septembre 2025"
type input "Dim 14 Septembre 2025"
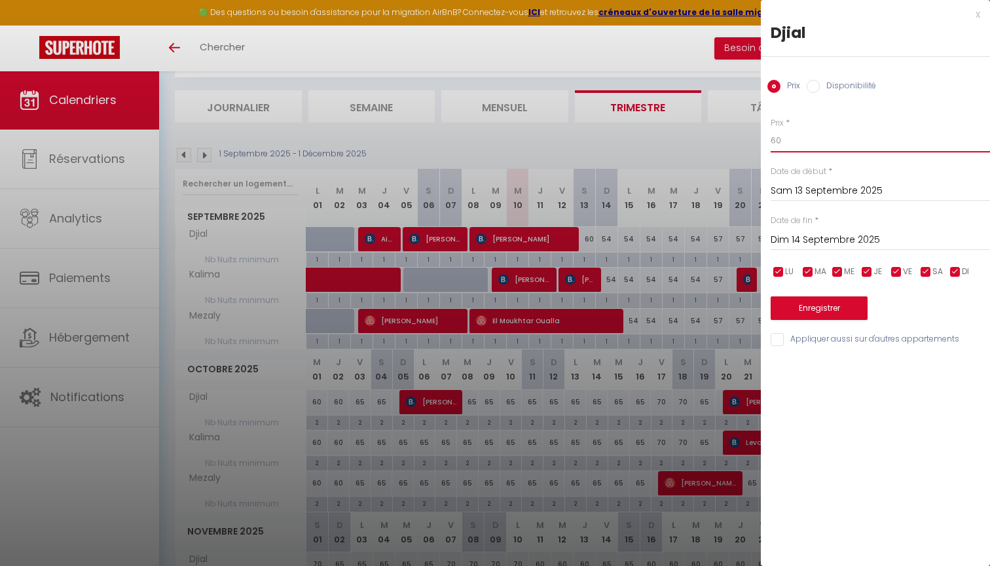
click at [803, 138] on input "60" at bounding box center [880, 141] width 219 height 24
type input "58"
click at [832, 304] on button "Enregistrer" at bounding box center [819, 309] width 97 height 24
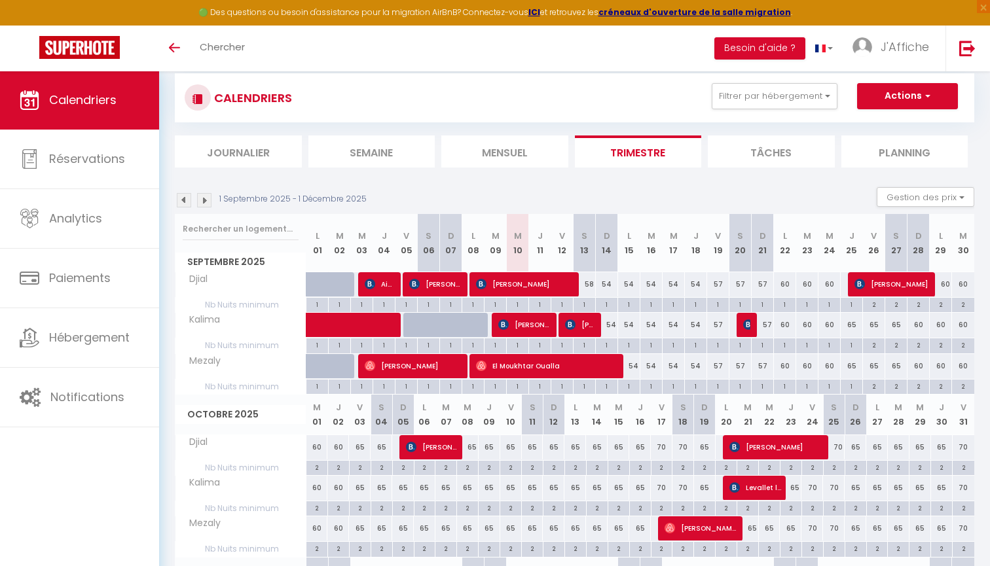
scroll to position [23, 0]
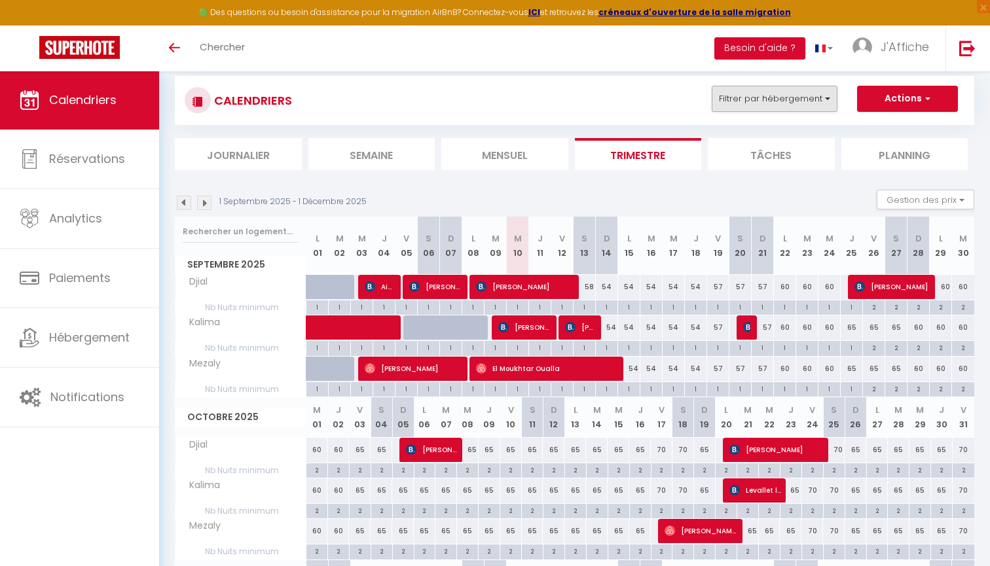
click at [790, 95] on button "Filtrer par hébergement" at bounding box center [775, 99] width 126 height 26
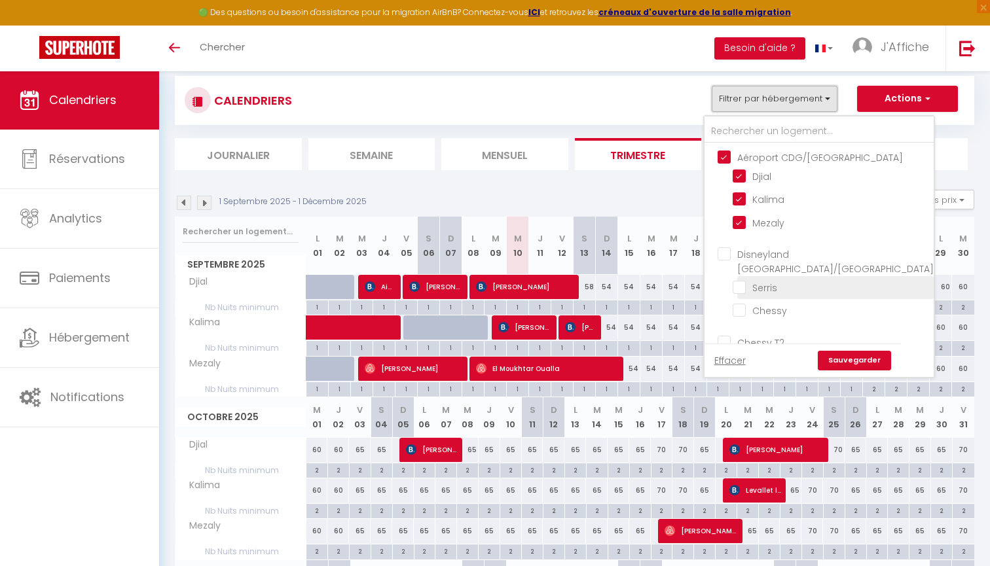
scroll to position [99, 0]
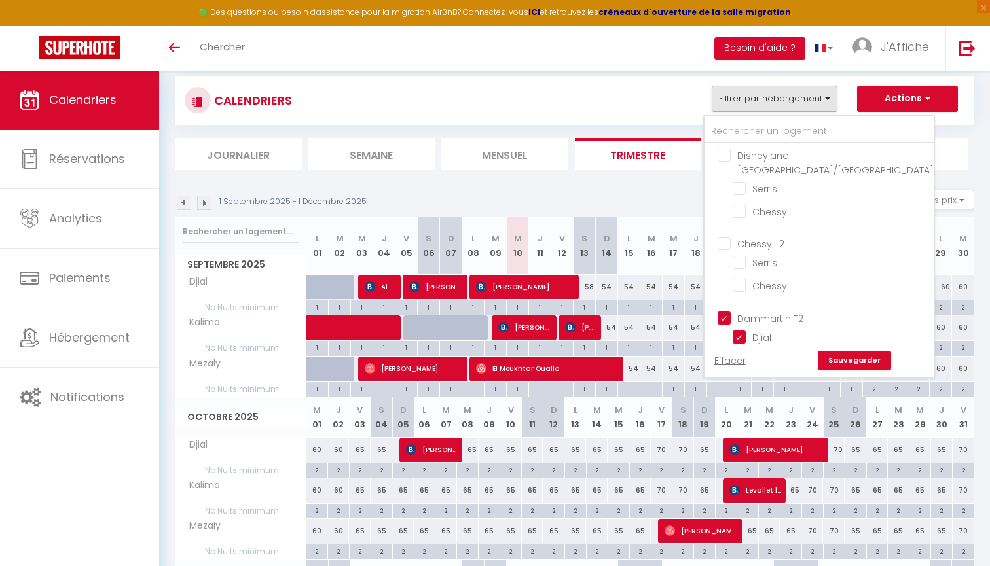
click at [752, 310] on input "Dammartin T2" at bounding box center [832, 316] width 229 height 13
checkbox input "false"
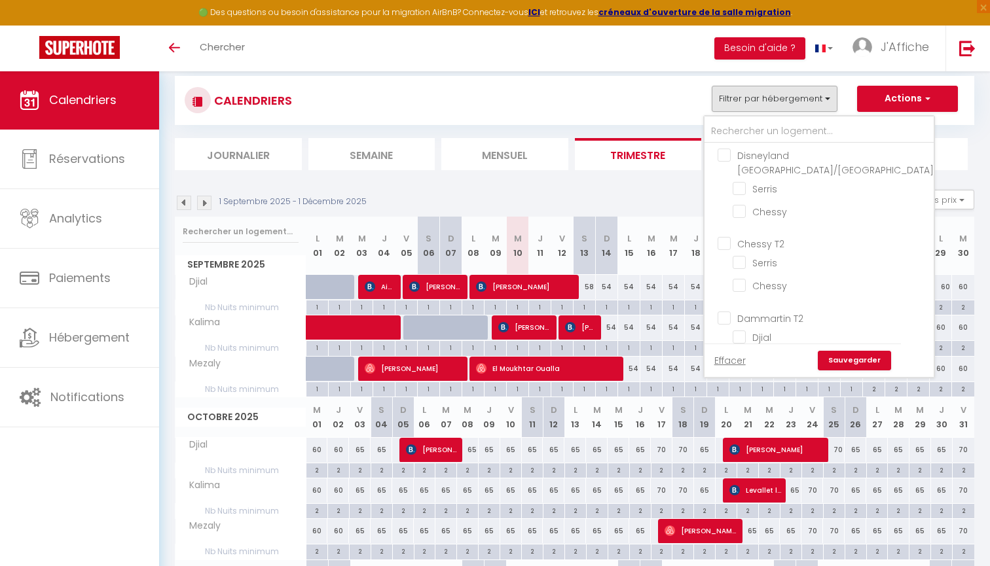
checkbox input "false"
click at [776, 236] on input "Chessy T2" at bounding box center [832, 242] width 229 height 13
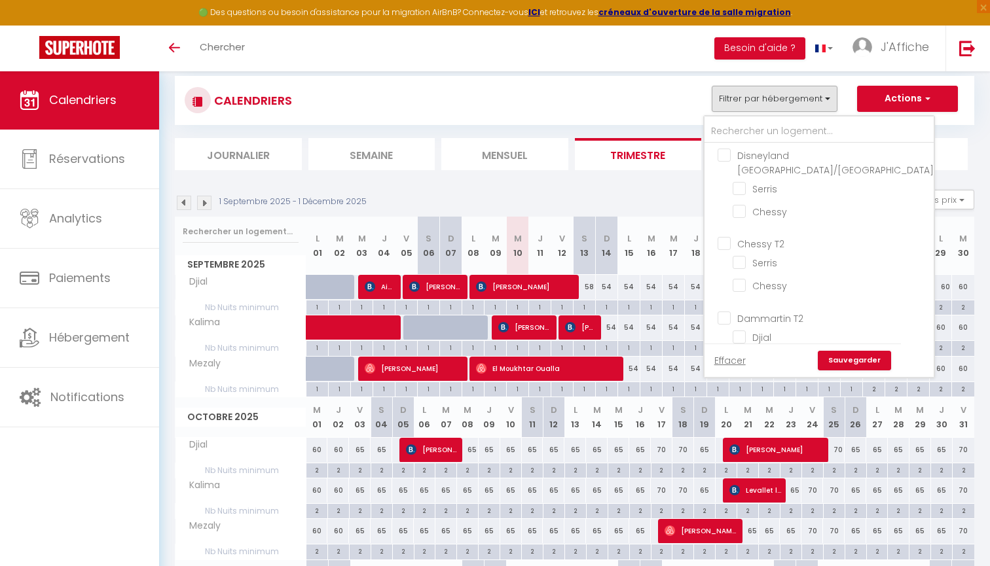
checkbox input "true"
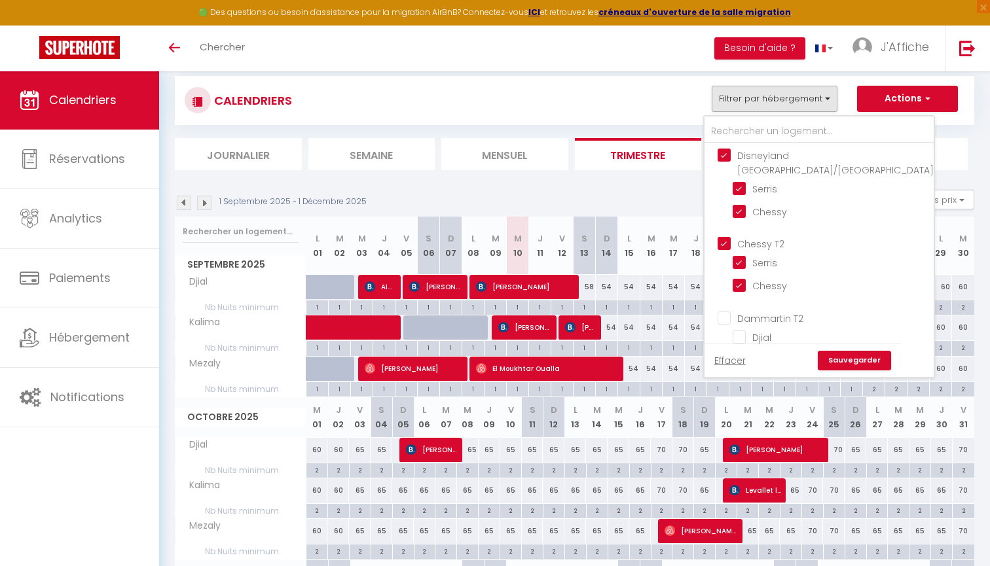
checkbox input "true"
click at [843, 359] on link "Sauvegarder" at bounding box center [854, 361] width 73 height 20
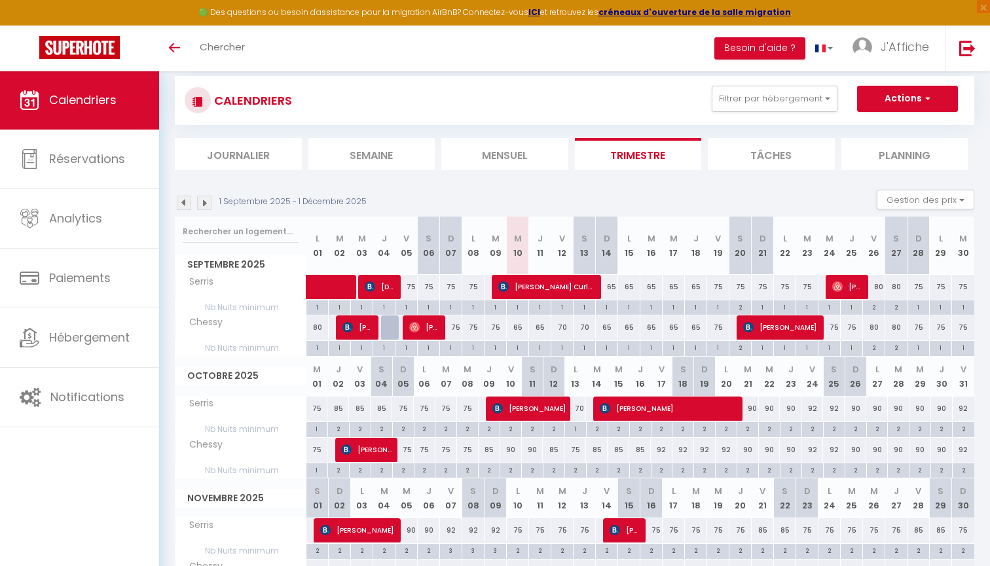
click at [667, 202] on div "1 Septembre 2025 - 1 Décembre 2025 Gestion des prix Nb Nuits minimum Règles Dis…" at bounding box center [575, 203] width 800 height 27
click at [743, 94] on button "Filtrer par hébergement" at bounding box center [775, 99] width 126 height 26
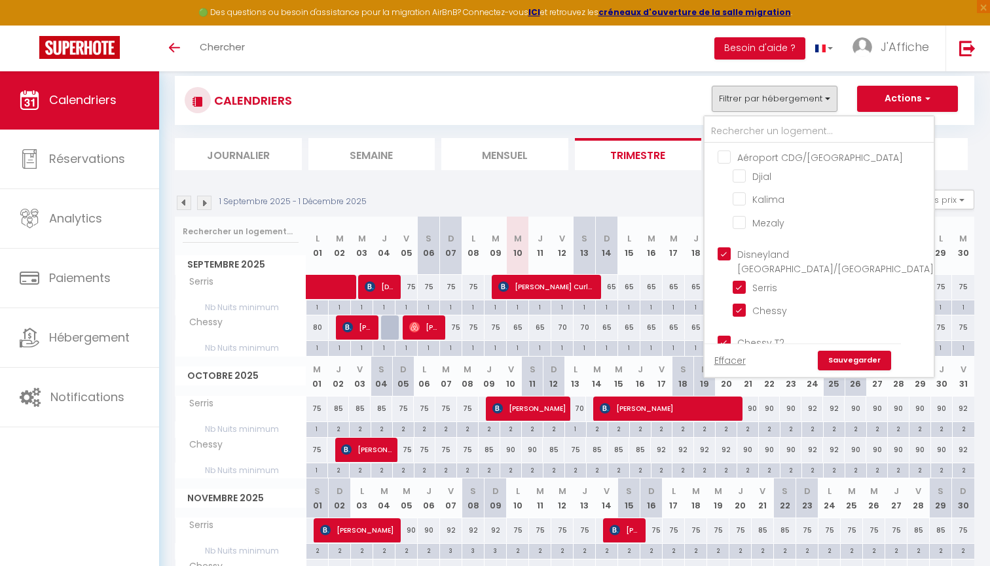
click at [738, 257] on input "Disneyland [GEOGRAPHIC_DATA]/[GEOGRAPHIC_DATA]" at bounding box center [832, 254] width 229 height 13
checkbox input "false"
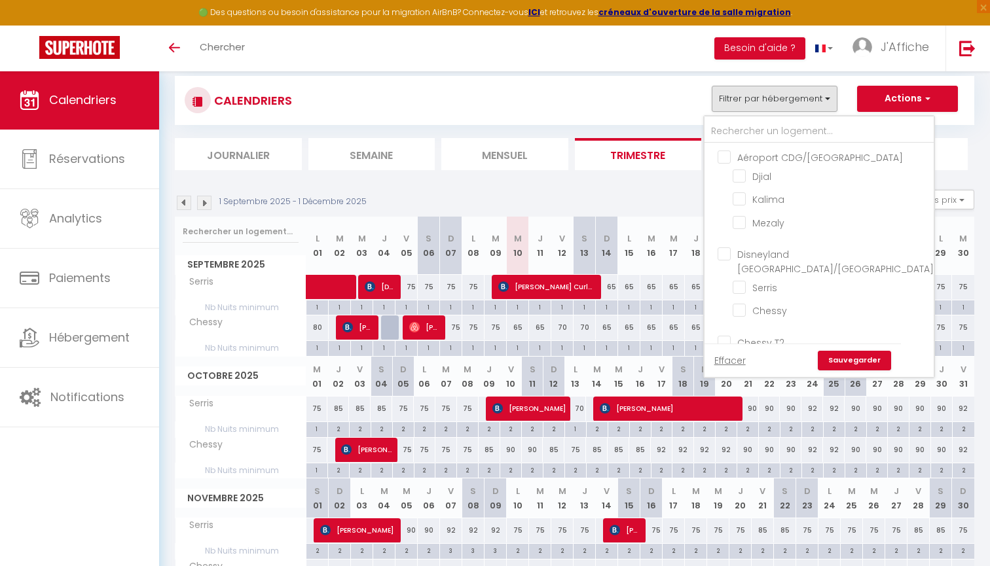
checkbox input "false"
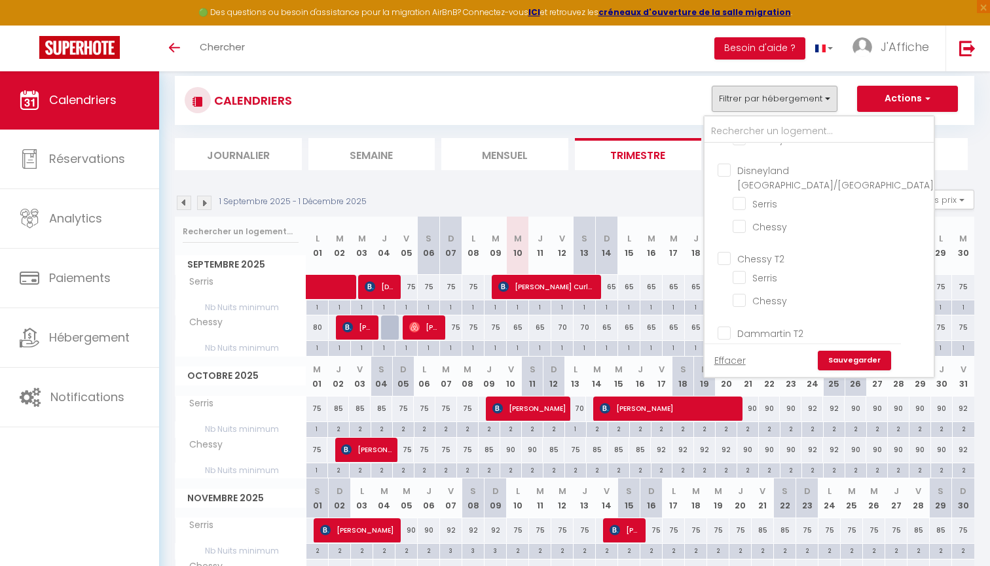
scroll to position [103, 0]
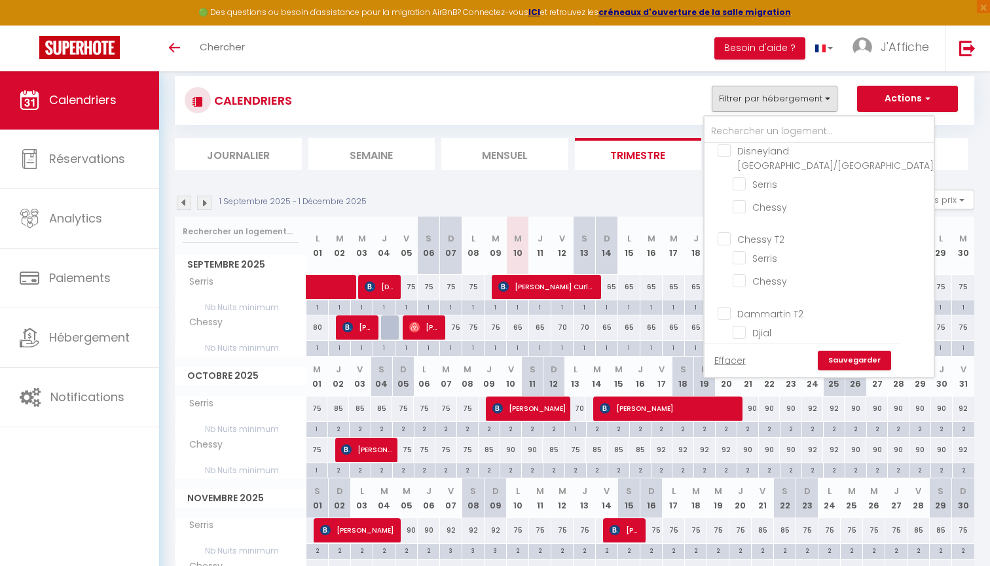
click at [745, 306] on input "Dammartin T2" at bounding box center [832, 312] width 229 height 13
checkbox input "true"
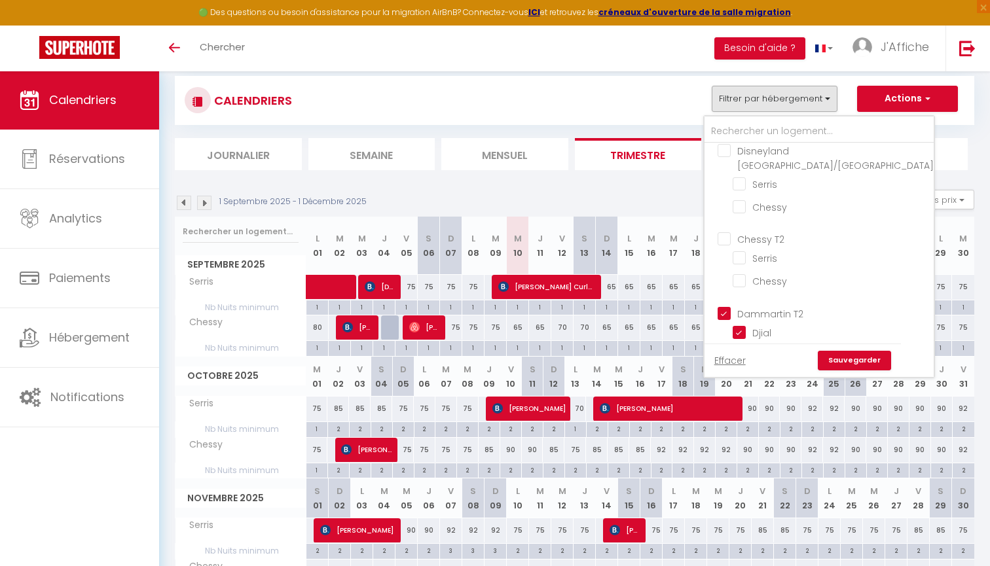
checkbox input "true"
click at [837, 360] on link "Sauvegarder" at bounding box center [854, 361] width 73 height 20
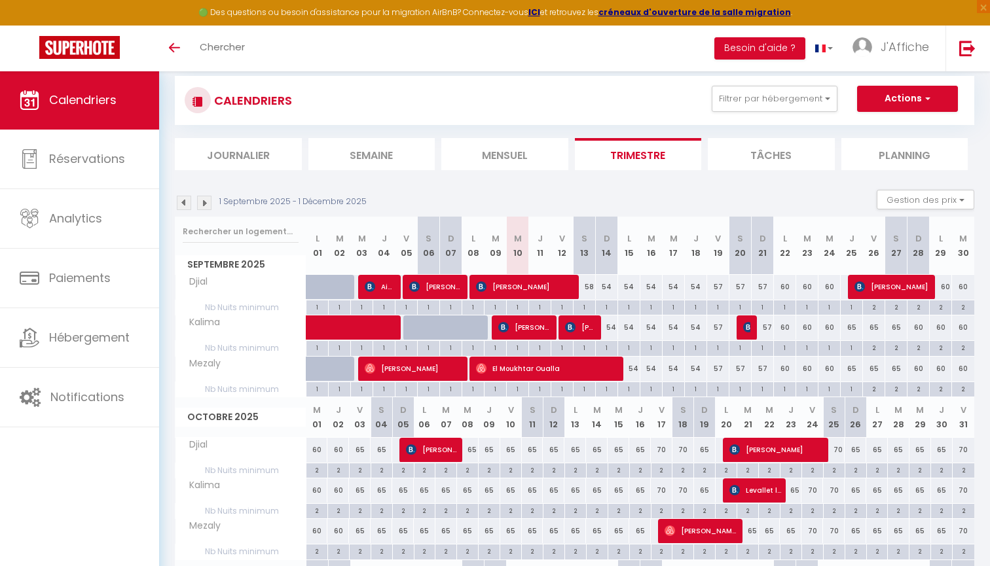
click at [531, 280] on span "[PERSON_NAME]" at bounding box center [524, 286] width 96 height 25
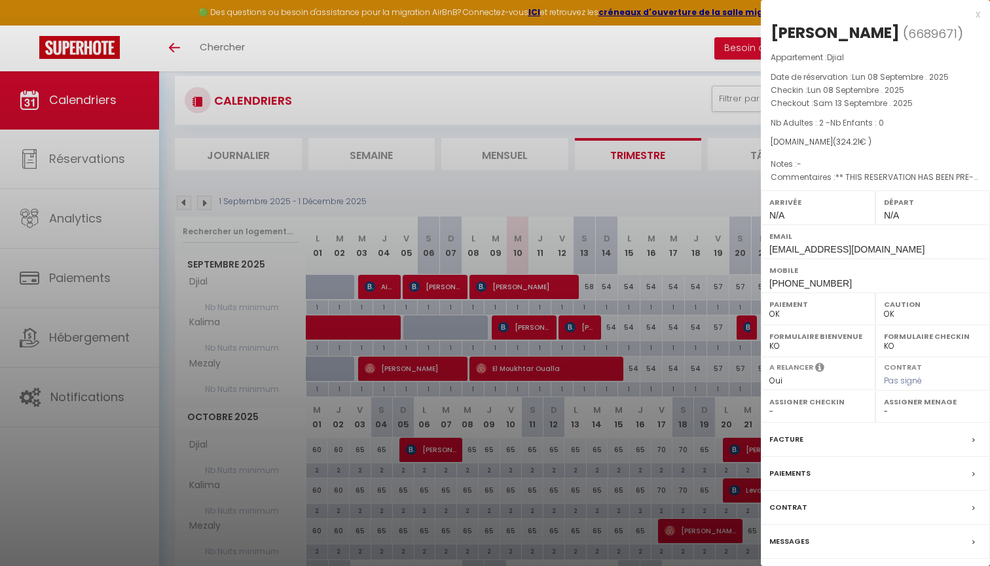
click at [641, 191] on div at bounding box center [495, 283] width 990 height 566
